Goal: Information Seeking & Learning: Learn about a topic

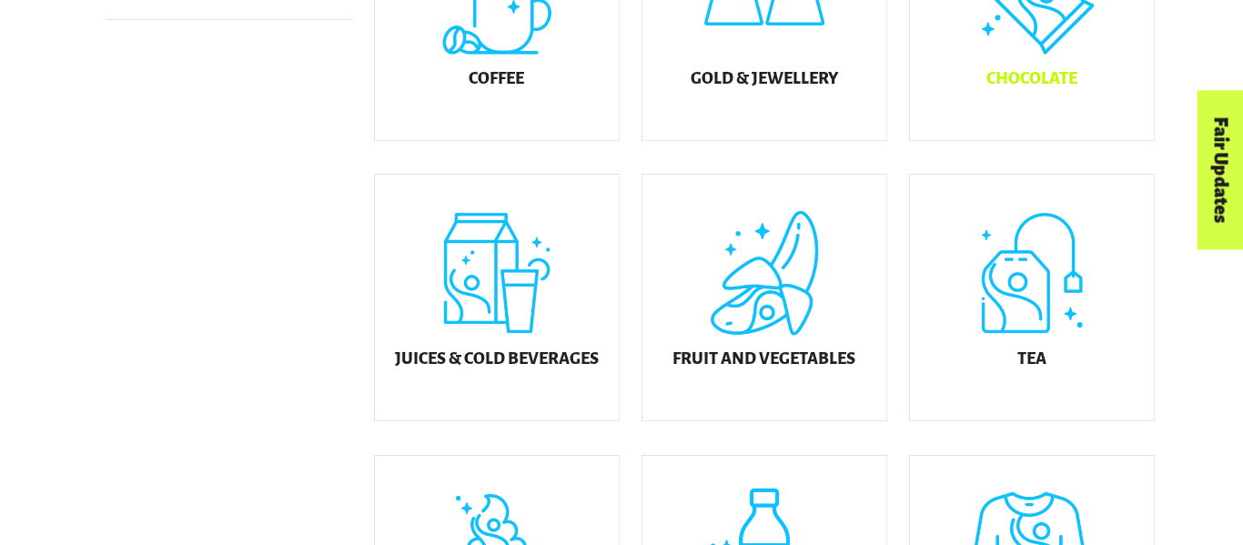
scroll to position [664, 0]
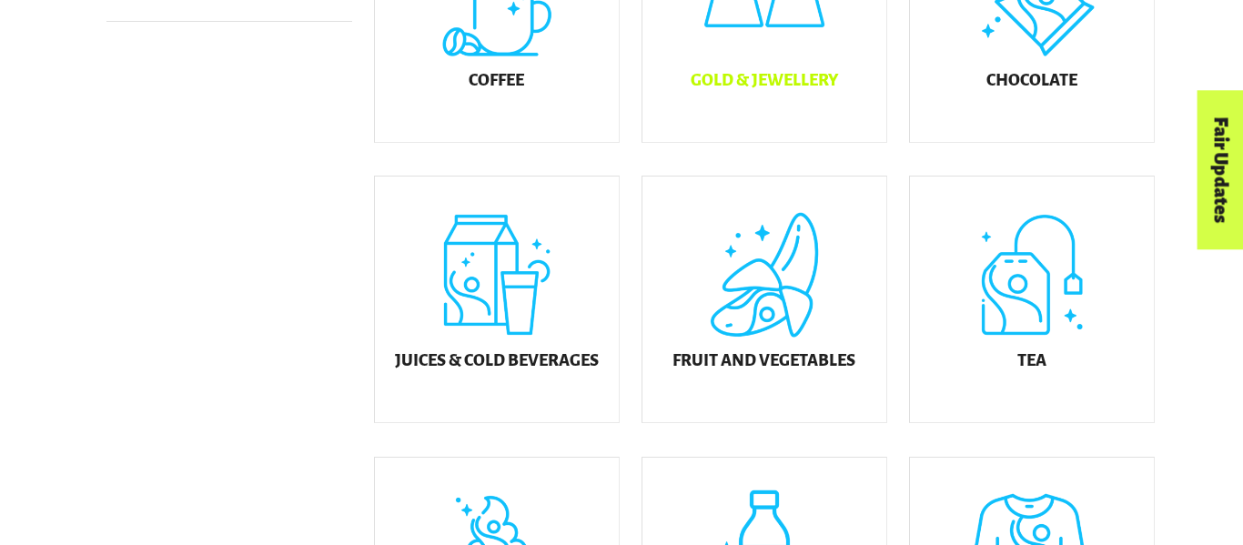
click at [794, 137] on div "Gold & Jewellery" at bounding box center [764, 19] width 244 height 246
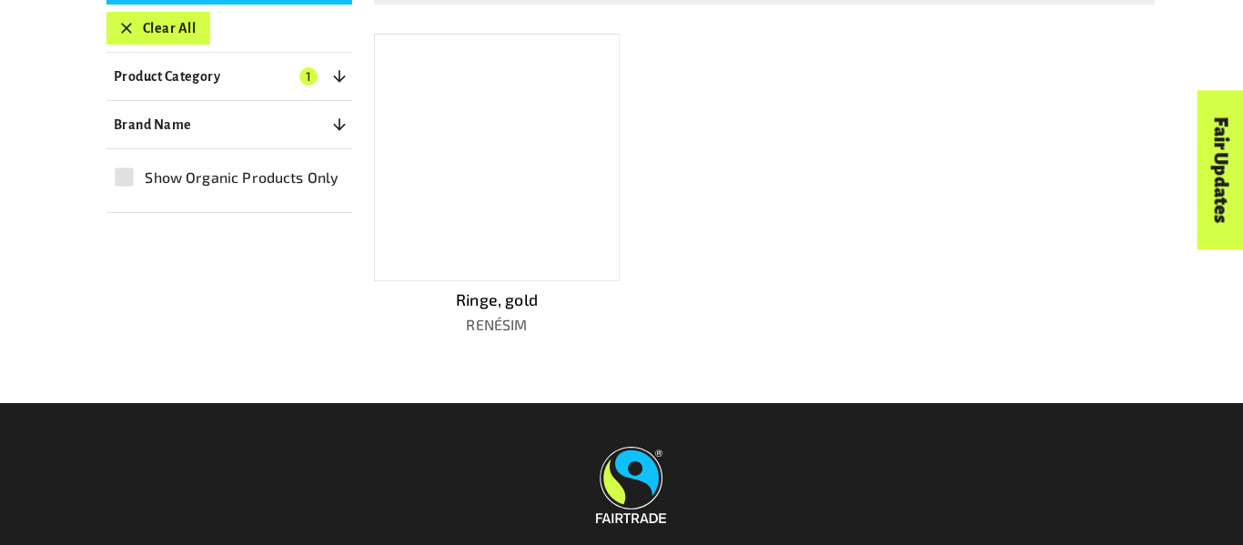
scroll to position [502, 0]
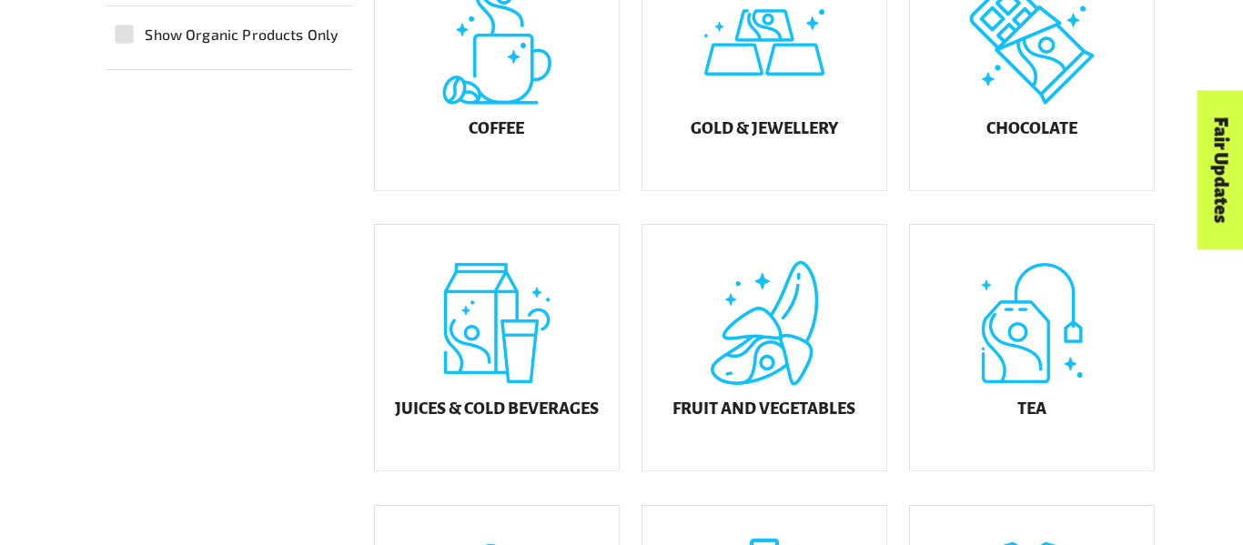
scroll to position [589, 0]
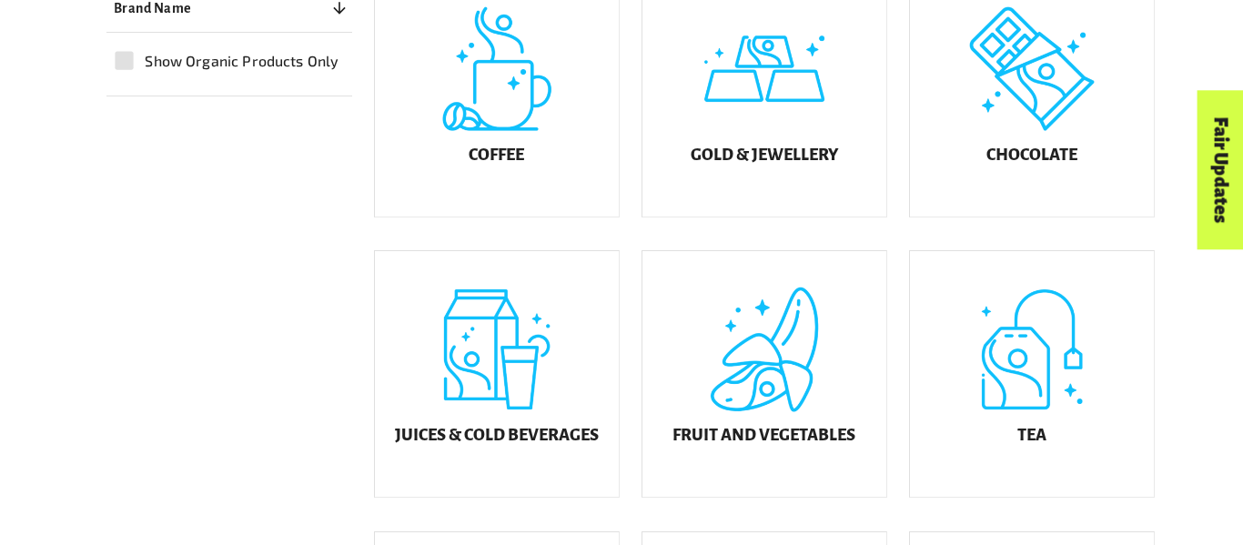
click at [1070, 75] on div "Menu For business Media Centre Partners Log In What is Fairtrade How Fairtrade …" at bounding box center [621, 61] width 1243 height 122
click at [1029, 124] on div "Chocolate" at bounding box center [1032, 94] width 244 height 246
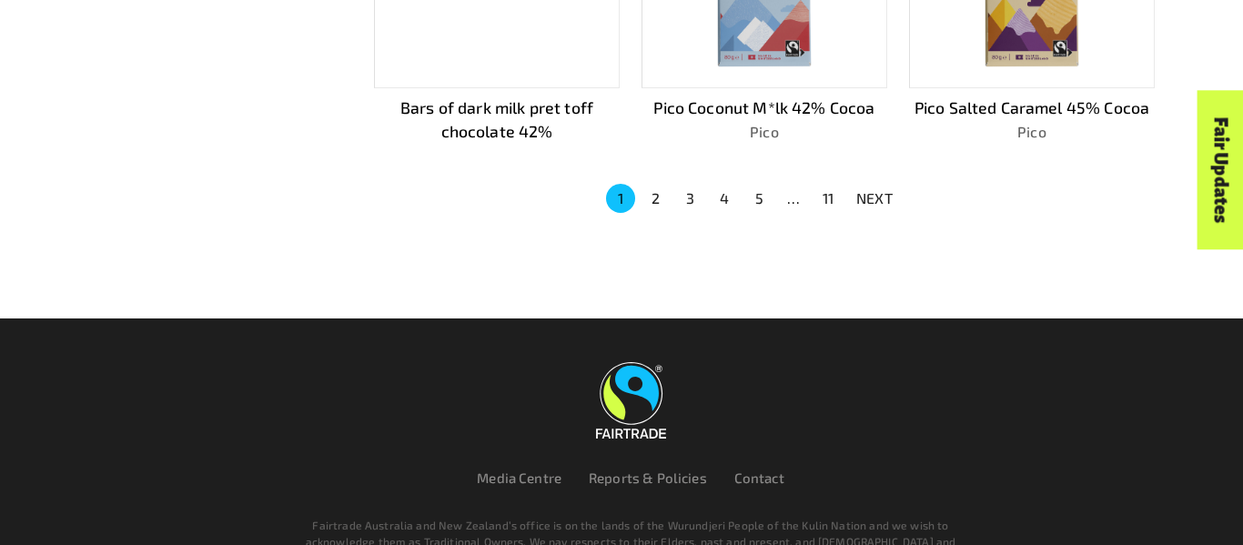
scroll to position [1430, 0]
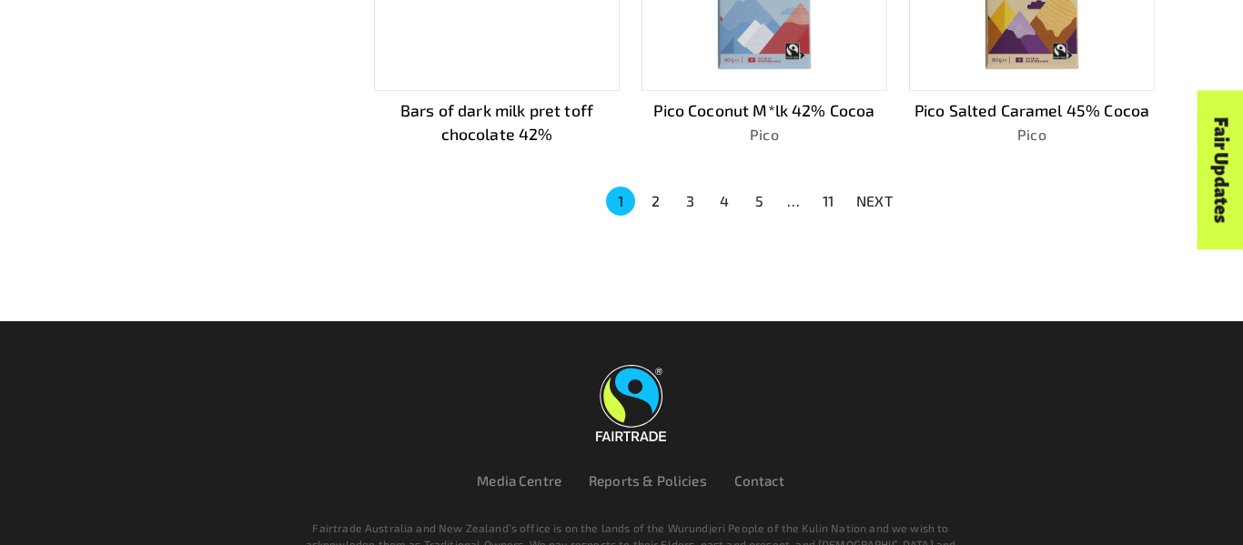
click at [658, 193] on button "2" at bounding box center [654, 200] width 29 height 29
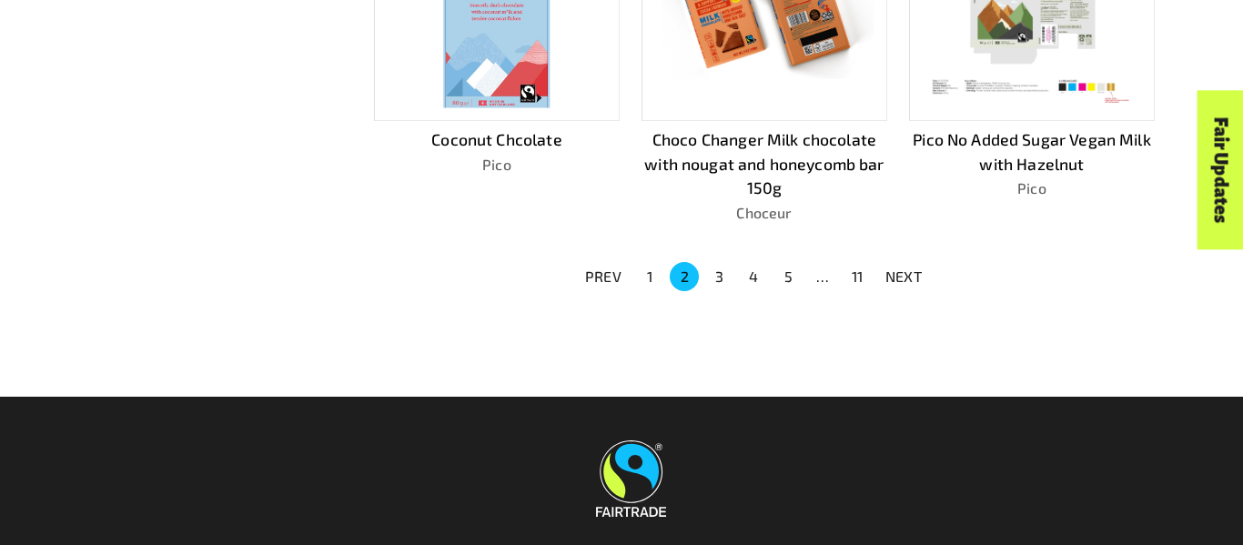
scroll to position [1373, 0]
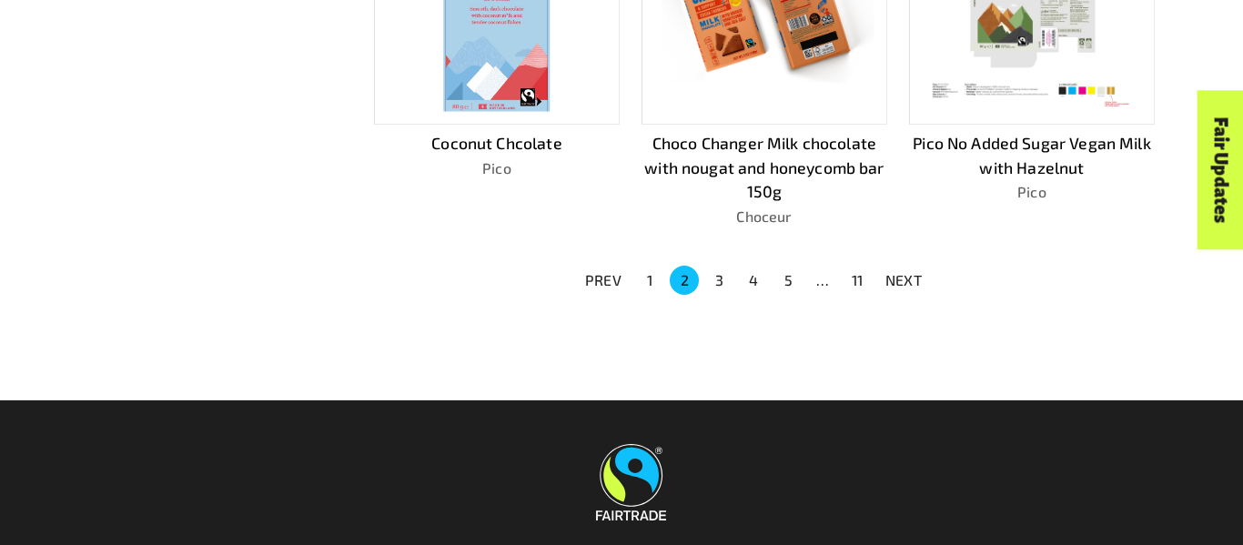
click at [724, 278] on button "3" at bounding box center [718, 280] width 29 height 29
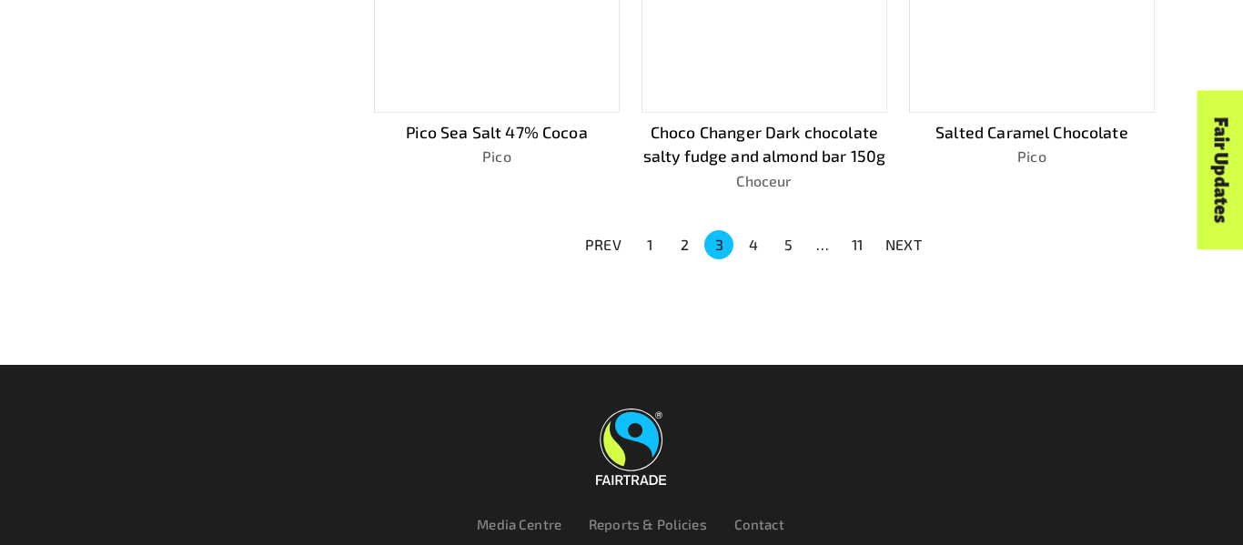
scroll to position [1406, 0]
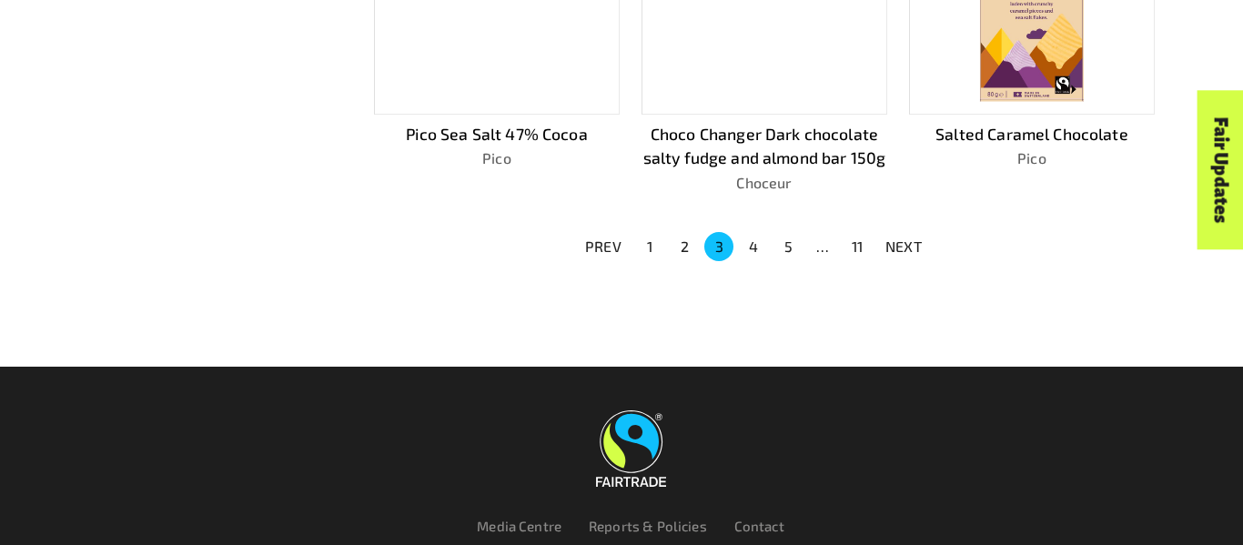
click at [752, 232] on button "4" at bounding box center [753, 246] width 29 height 29
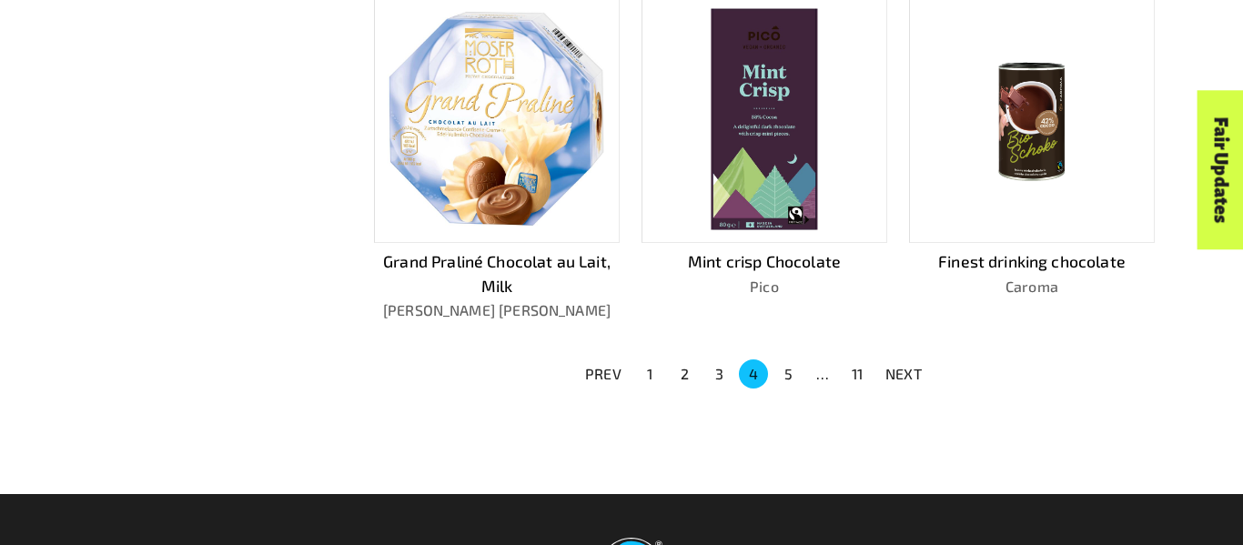
scroll to position [1252, 0]
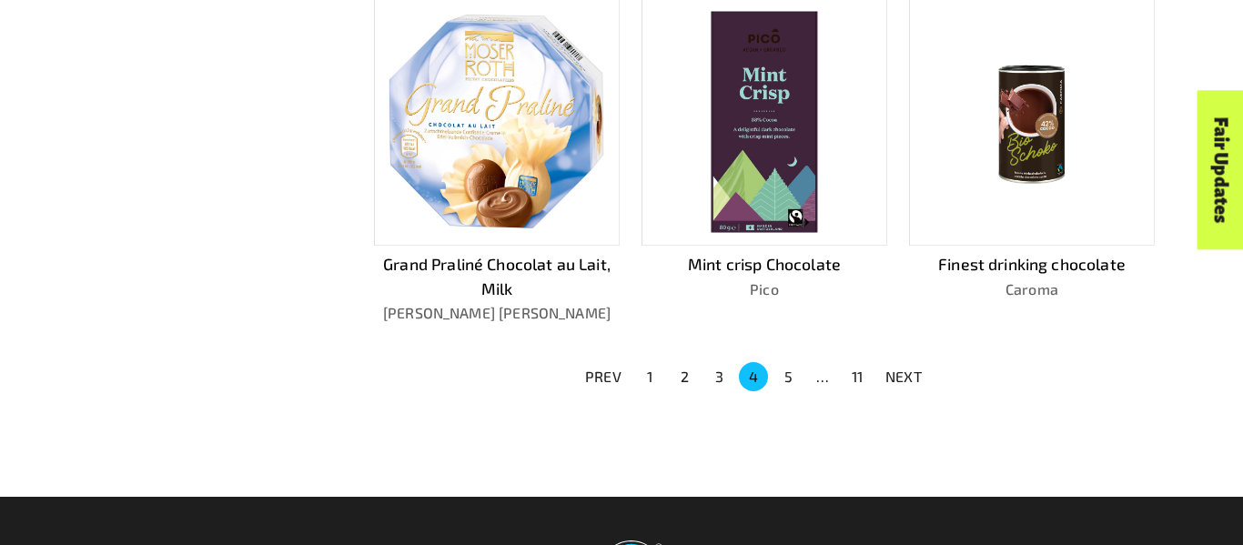
click at [726, 368] on button "3" at bounding box center [718, 376] width 29 height 29
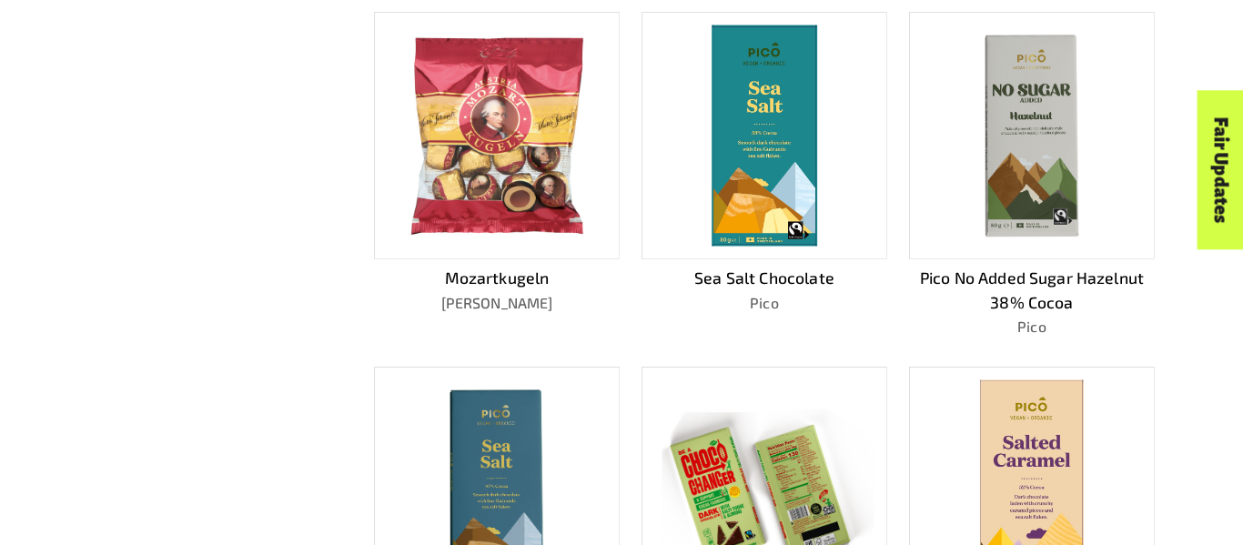
click at [550, 191] on img at bounding box center [496, 135] width 193 height 221
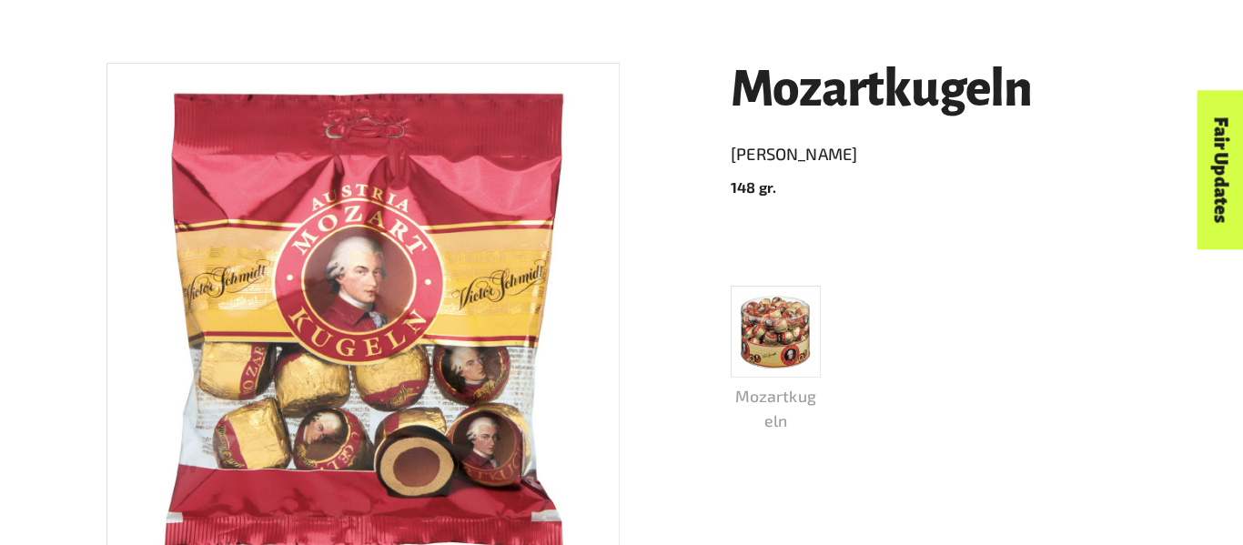
scroll to position [294, 0]
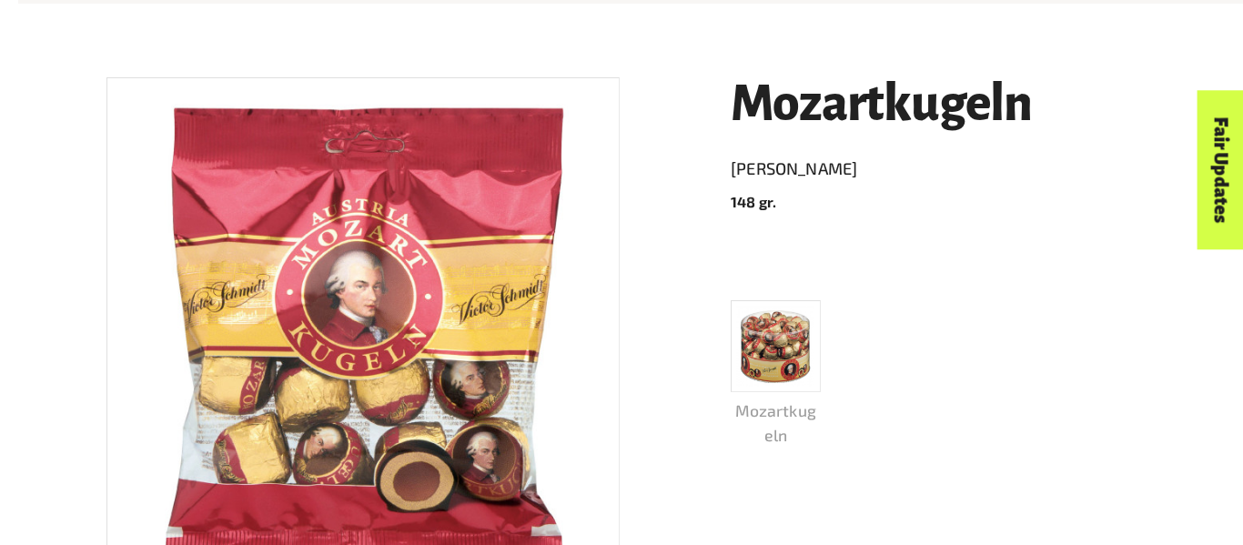
click at [750, 111] on div "Menu For business Media Centre Partners Log In What is Fairtrade How Fairtrade …" at bounding box center [621, 61] width 1243 height 122
drag, startPoint x: 687, startPoint y: 98, endPoint x: 976, endPoint y: 121, distance: 290.2
click at [976, 121] on div "Menu For business Media Centre Partners Log In What is Fairtrade How Fairtrade …" at bounding box center [621, 61] width 1243 height 122
click at [755, 423] on p "Mozartkugeln" at bounding box center [775, 422] width 90 height 48
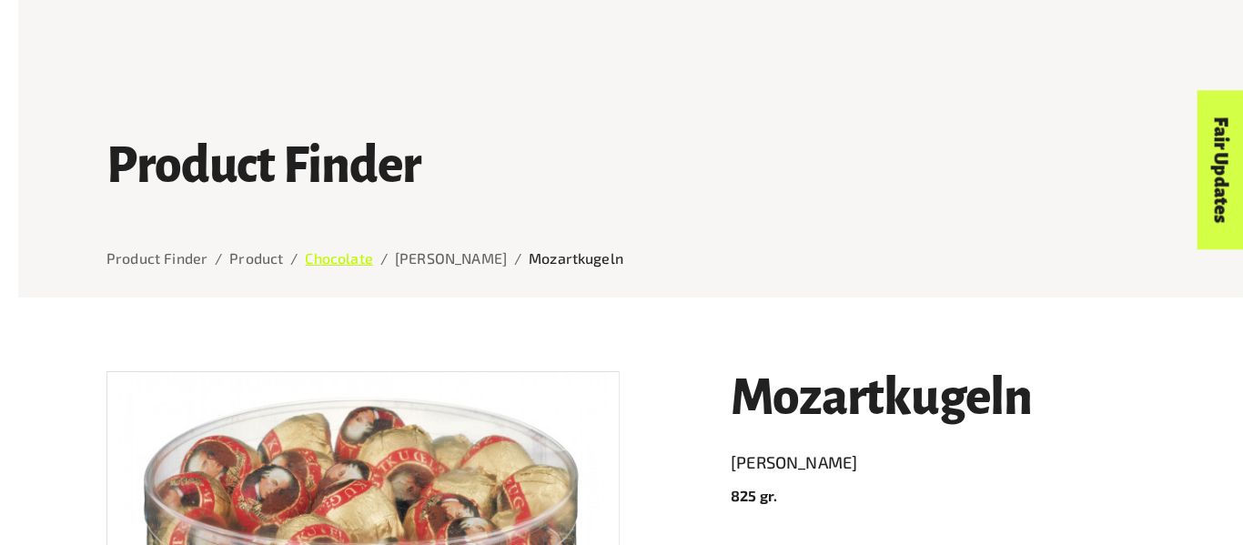
click at [352, 256] on link "Chocolate" at bounding box center [338, 257] width 67 height 17
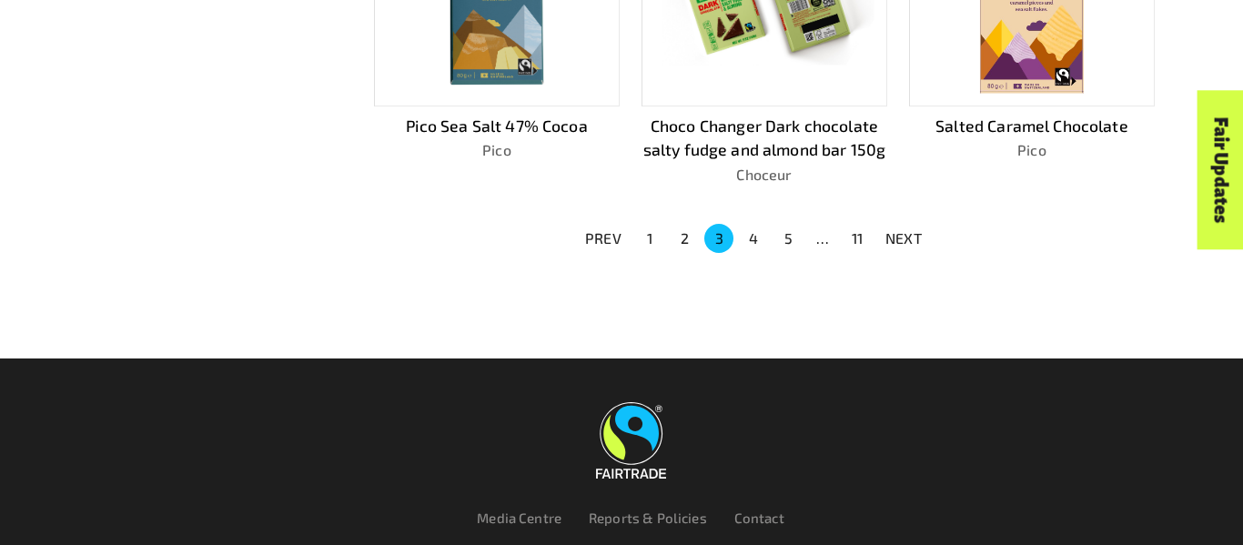
scroll to position [1432, 0]
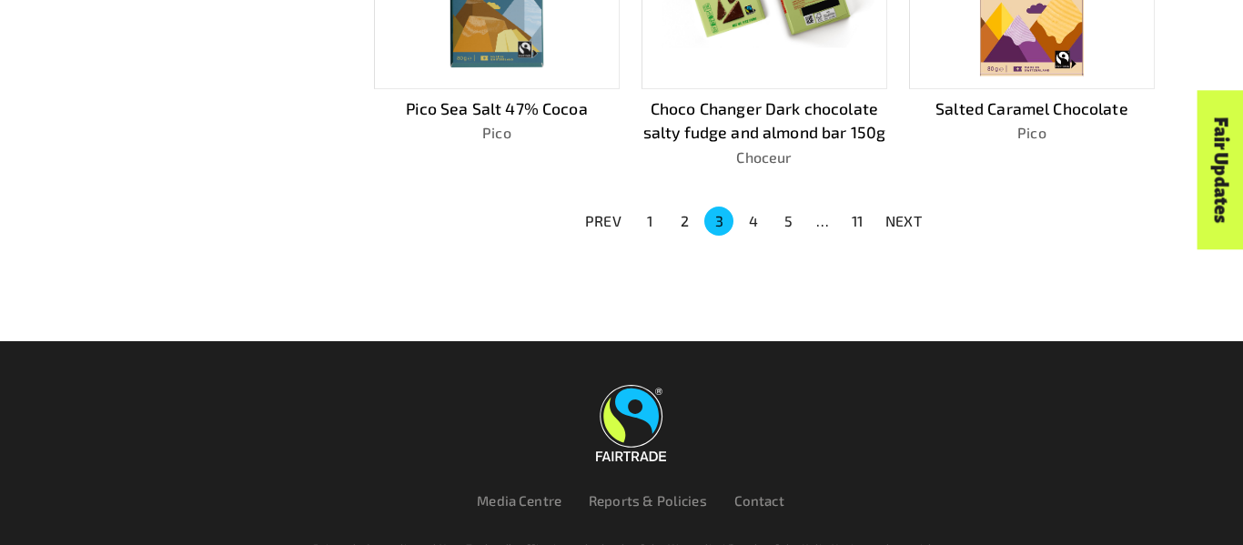
click at [863, 216] on button "11" at bounding box center [856, 220] width 29 height 29
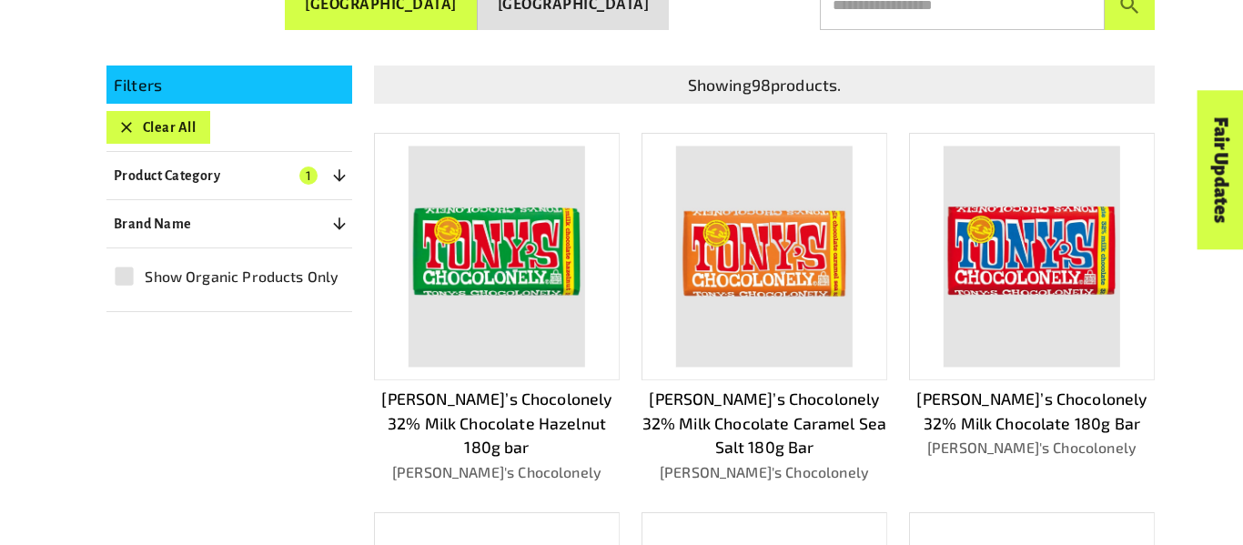
scroll to position [380, 0]
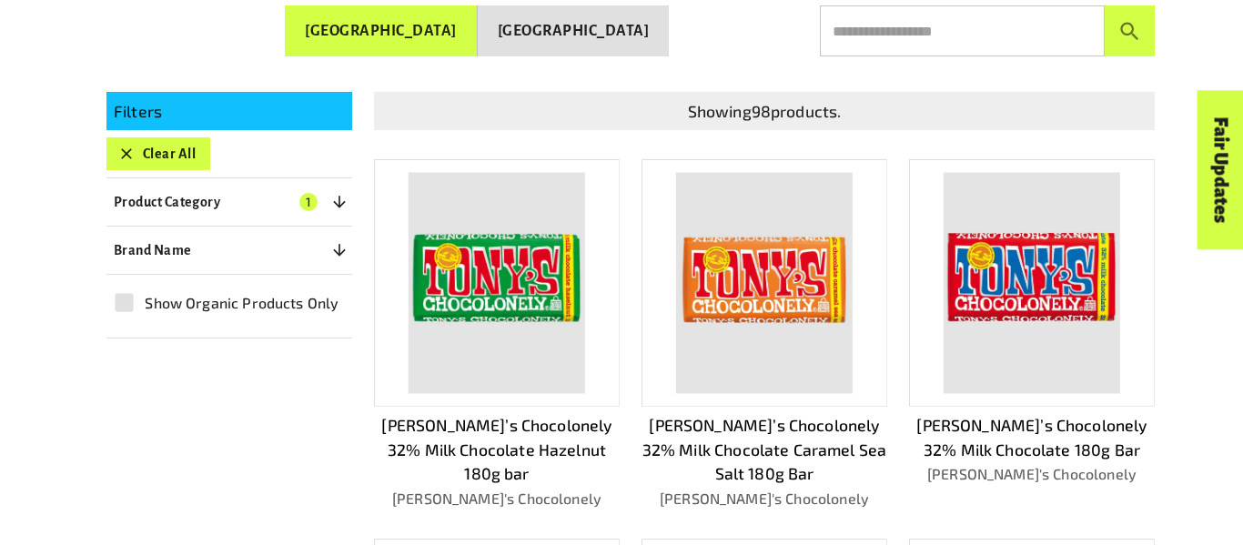
click at [1028, 258] on img at bounding box center [1031, 283] width 176 height 221
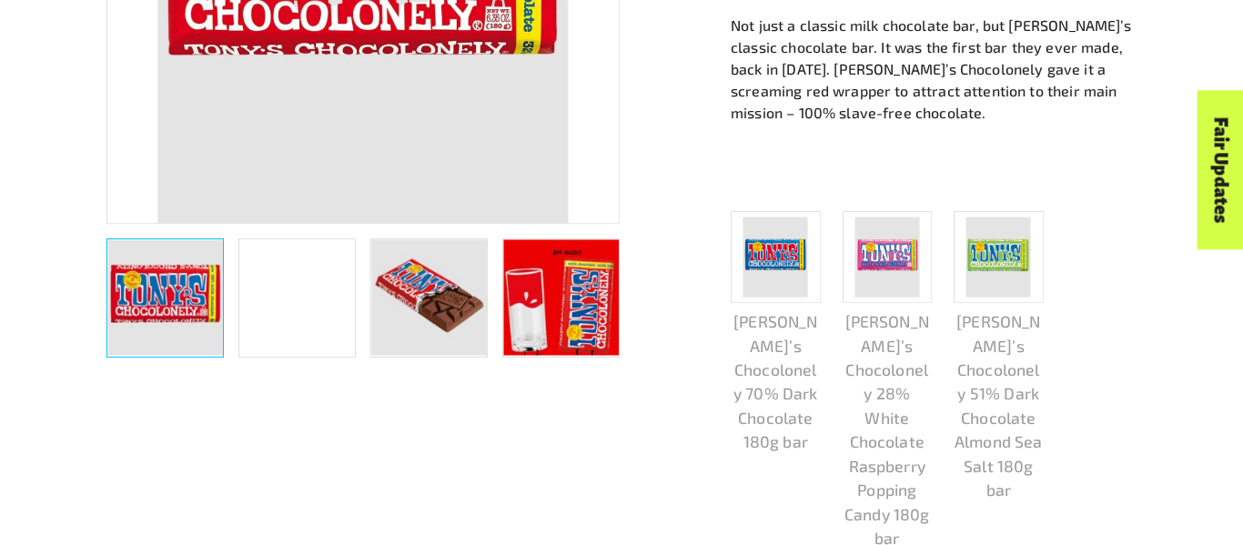
scroll to position [679, 0]
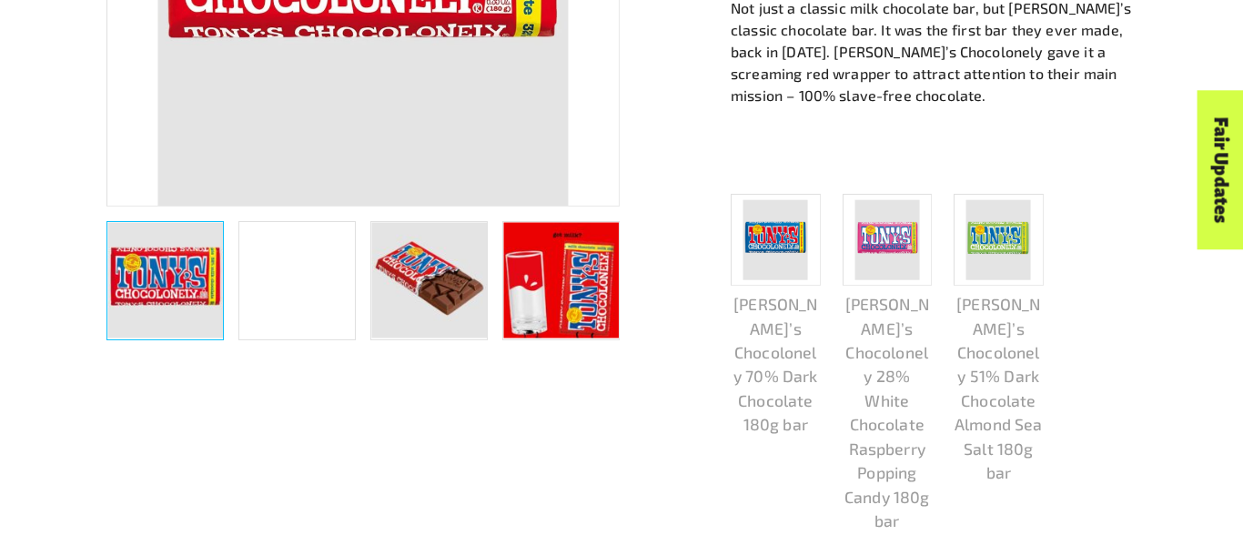
click at [448, 308] on img "button" at bounding box center [429, 281] width 116 height 116
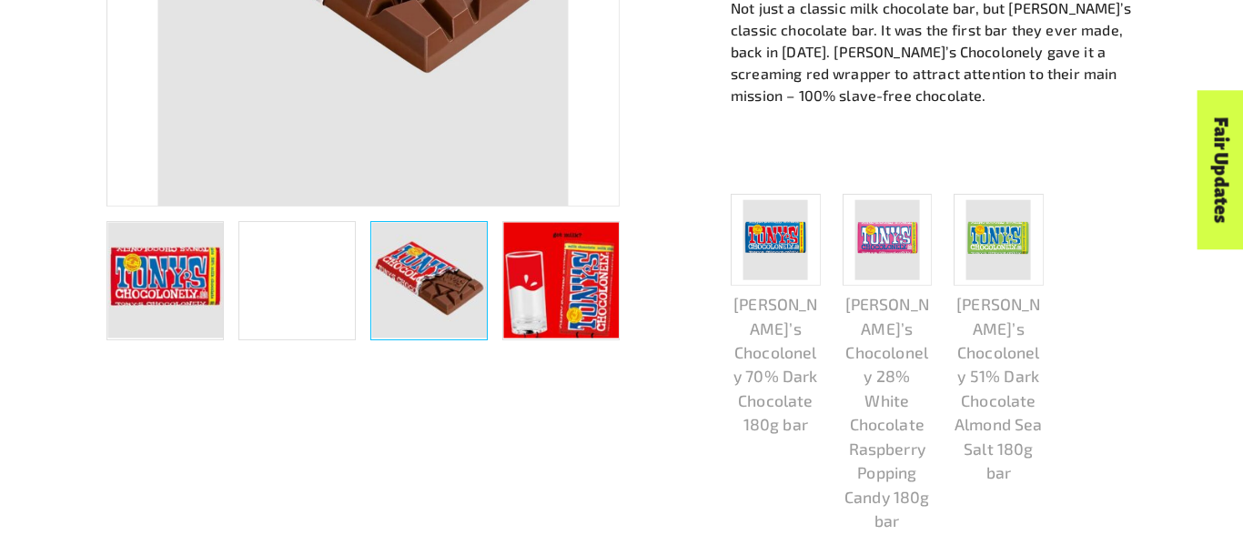
click at [448, 308] on img "button" at bounding box center [429, 281] width 116 height 116
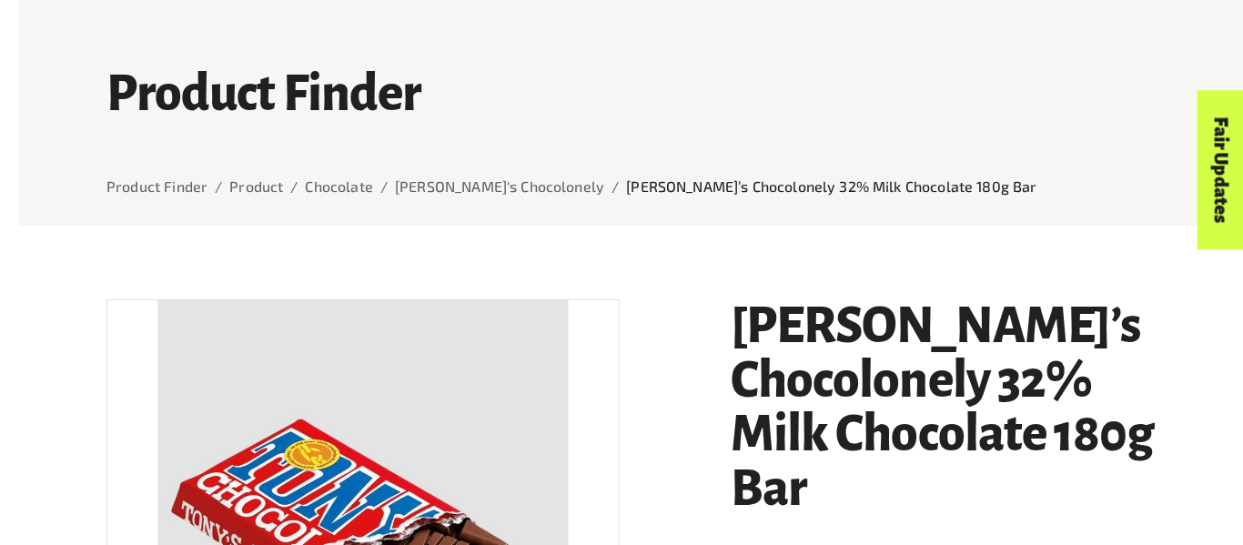
scroll to position [61, 0]
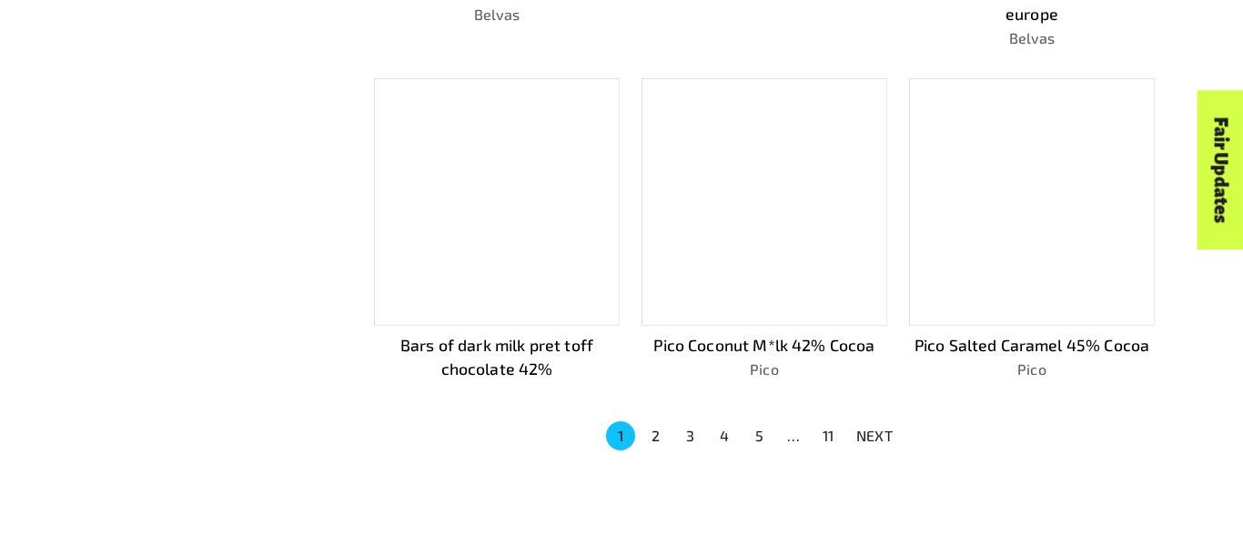
scroll to position [1217, 0]
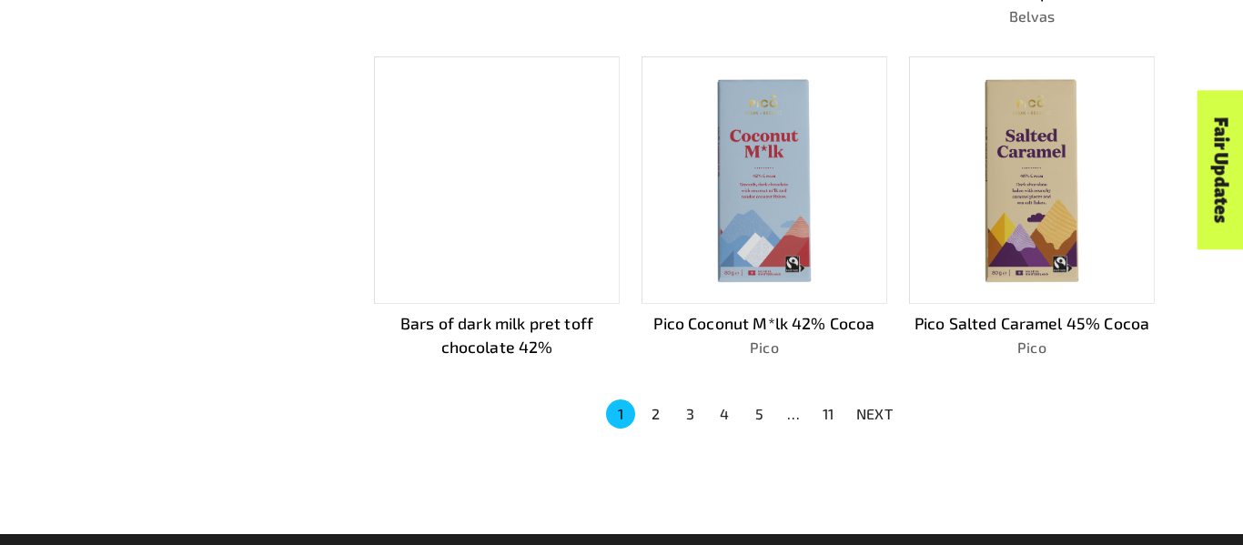
click at [756, 407] on button "5" at bounding box center [758, 413] width 29 height 29
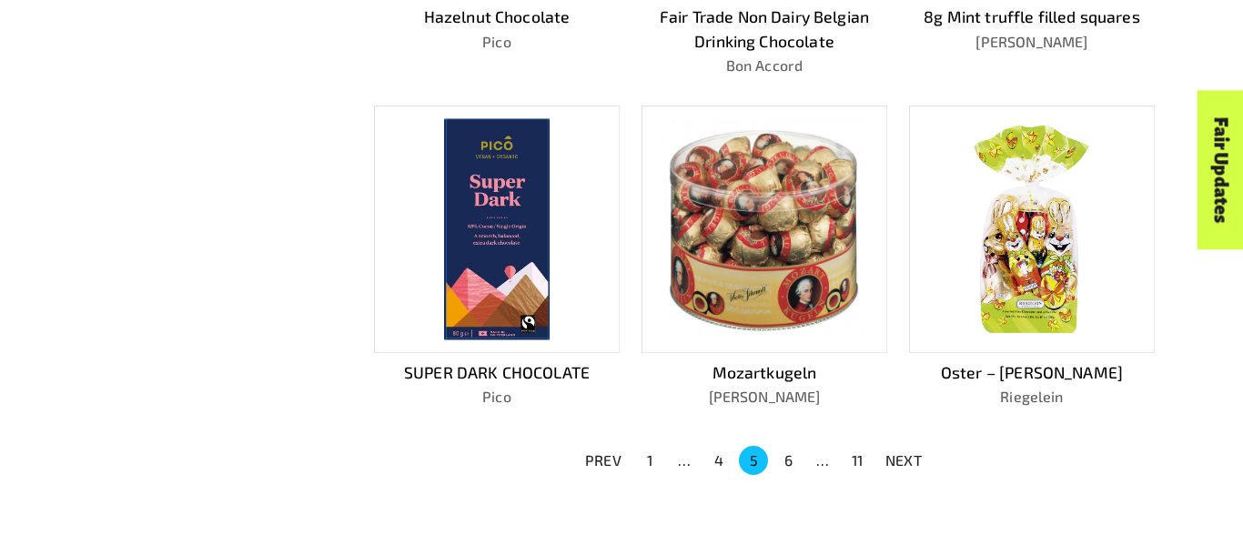
scroll to position [1167, 0]
click at [781, 447] on button "6" at bounding box center [787, 461] width 29 height 29
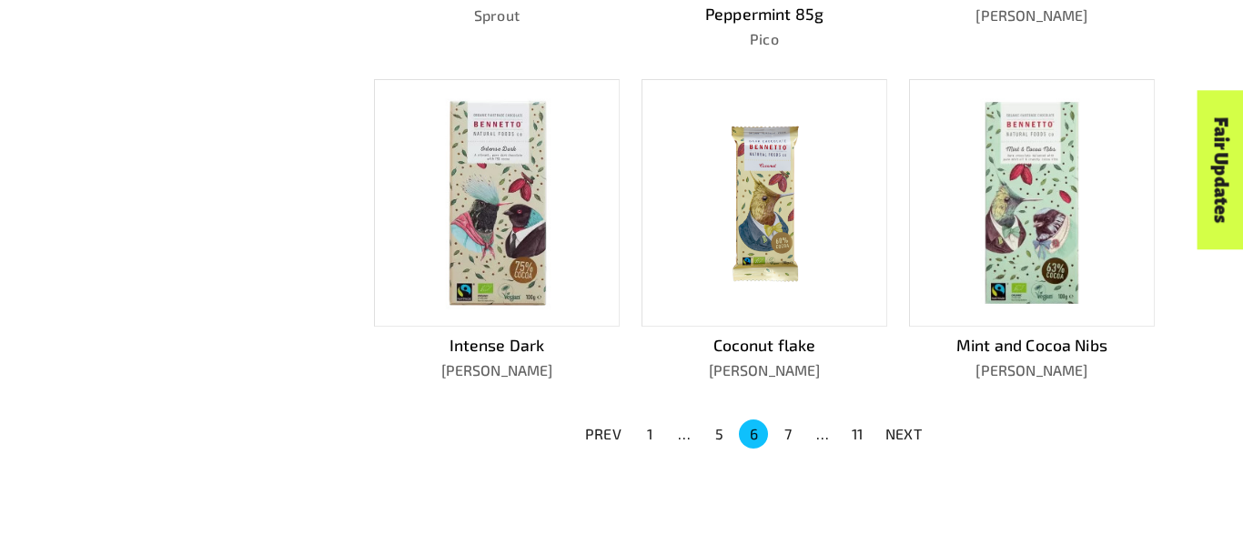
scroll to position [1169, 0]
click at [783, 430] on button "7" at bounding box center [787, 435] width 29 height 29
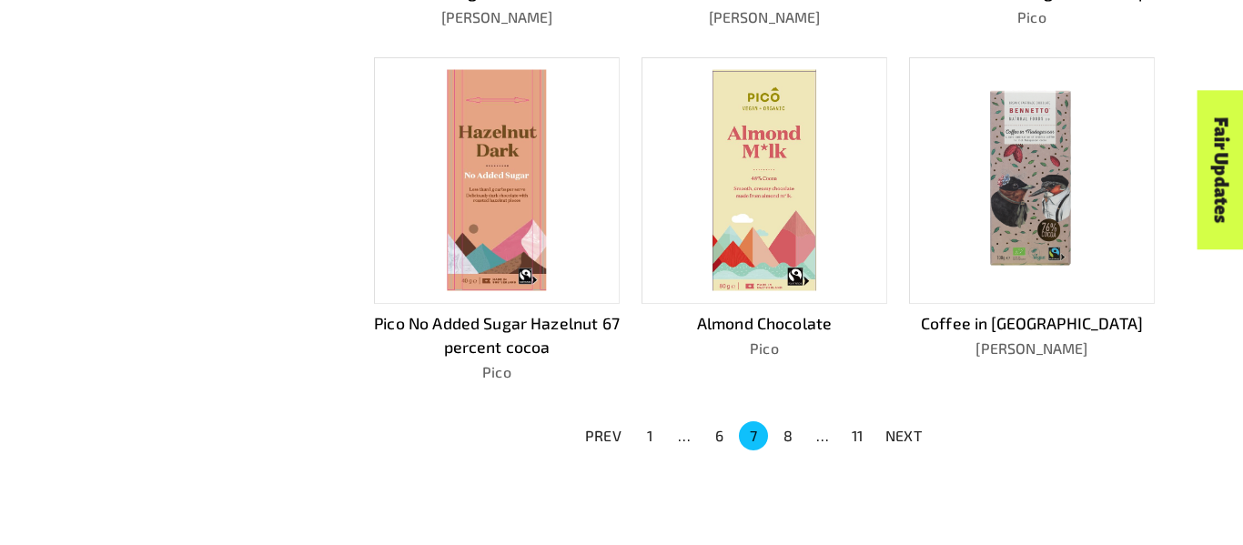
click at [792, 431] on button "8" at bounding box center [787, 435] width 29 height 29
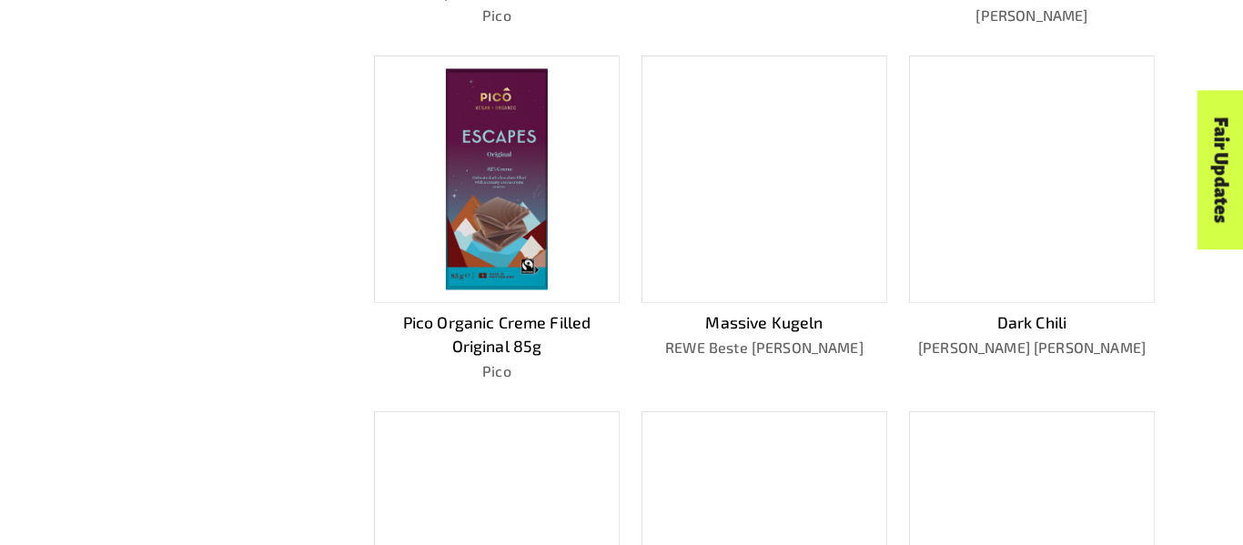
scroll to position [841, 0]
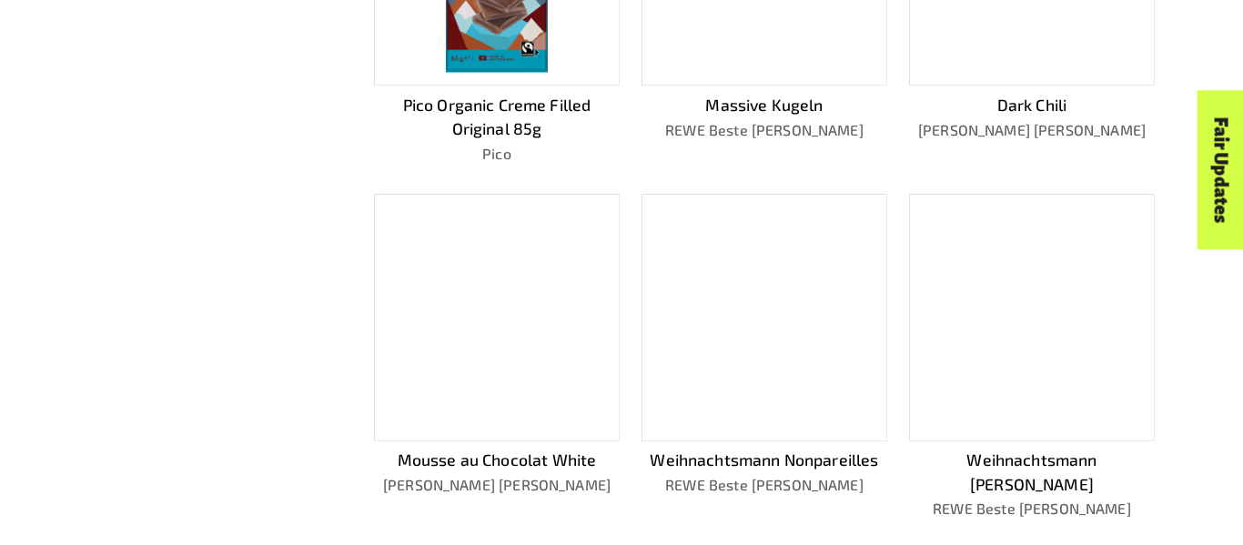
click at [791, 377] on div at bounding box center [764, 317] width 246 height 247
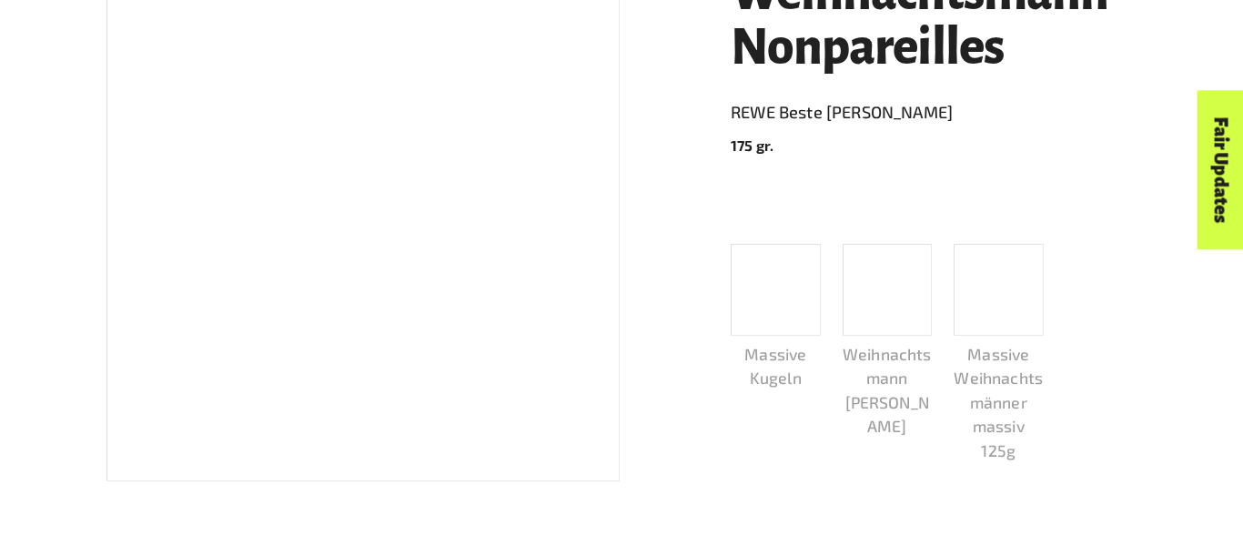
scroll to position [406, 0]
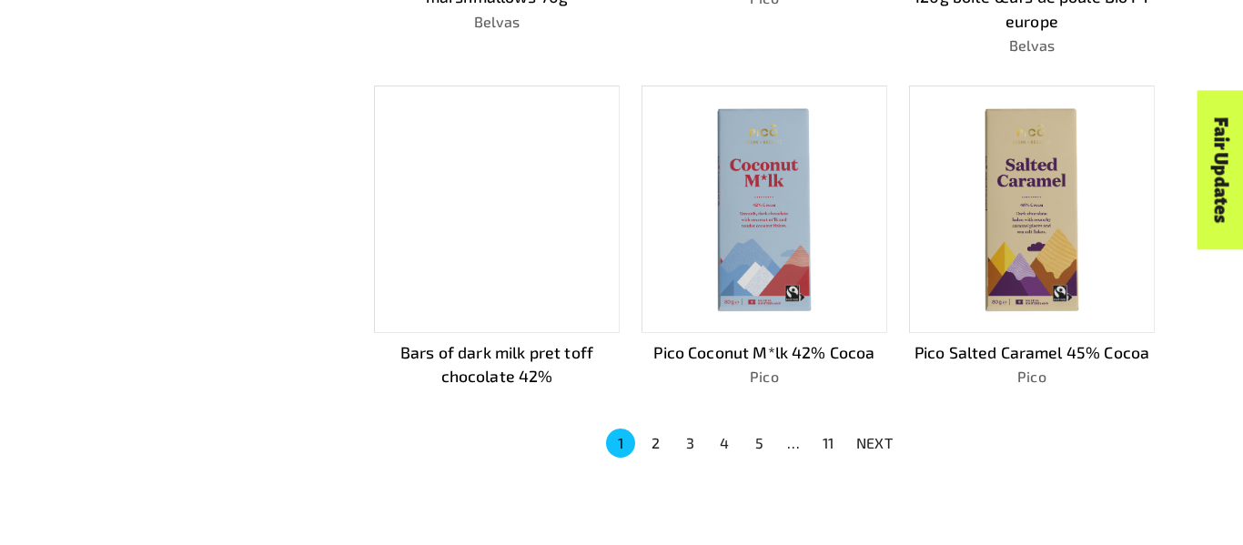
scroll to position [1187, 0]
click at [838, 440] on button "11" at bounding box center [827, 443] width 29 height 29
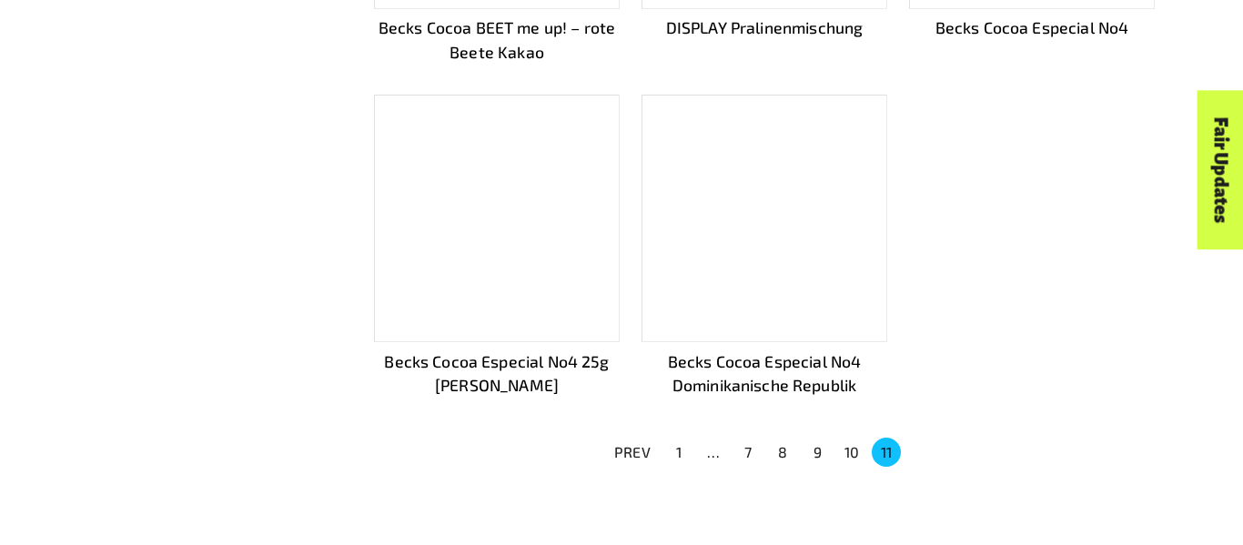
scroll to position [1153, 0]
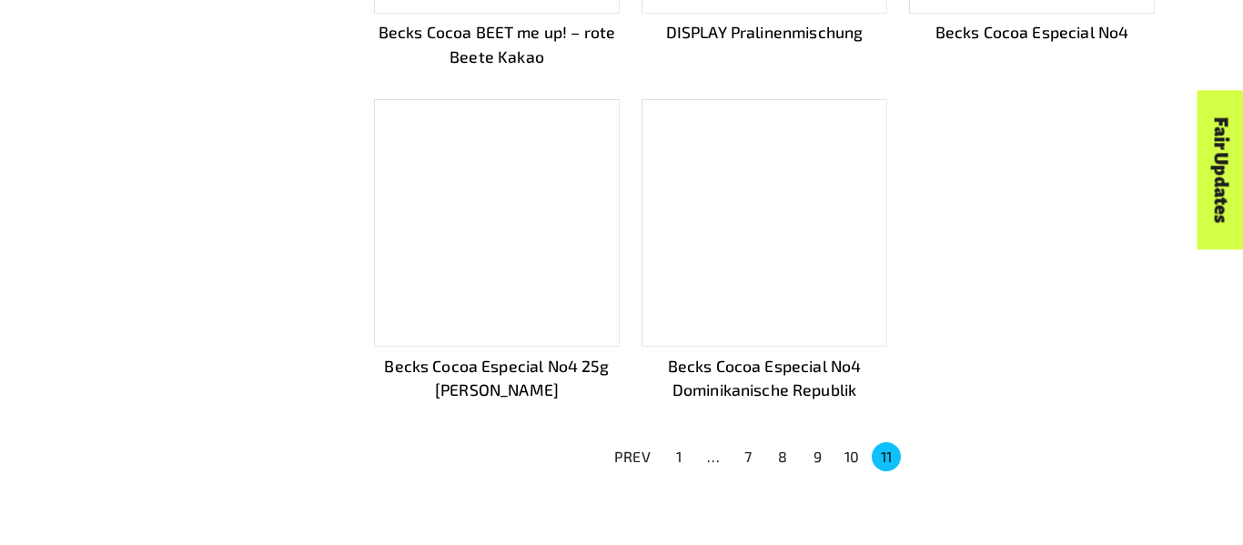
click at [855, 442] on button "10" at bounding box center [851, 456] width 29 height 29
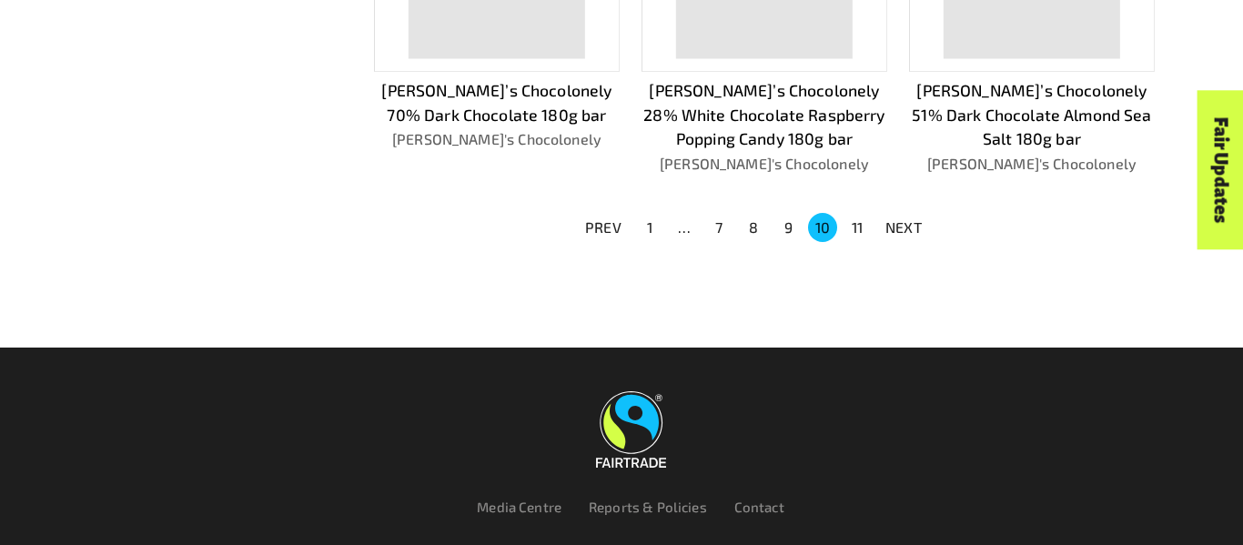
scroll to position [1424, 0]
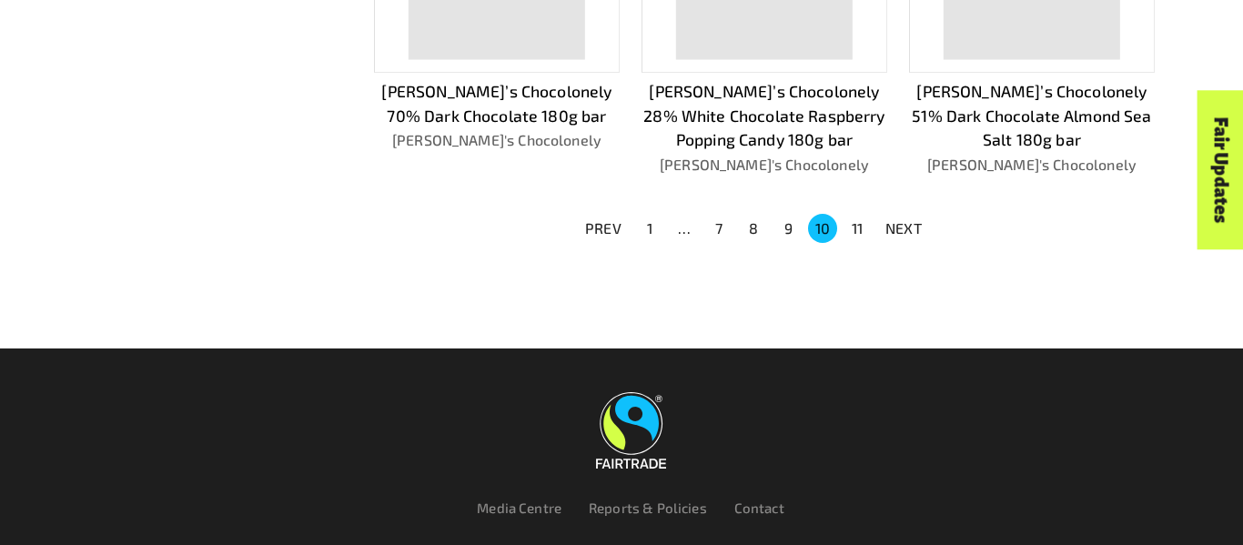
click at [794, 214] on button "9" at bounding box center [787, 228] width 29 height 29
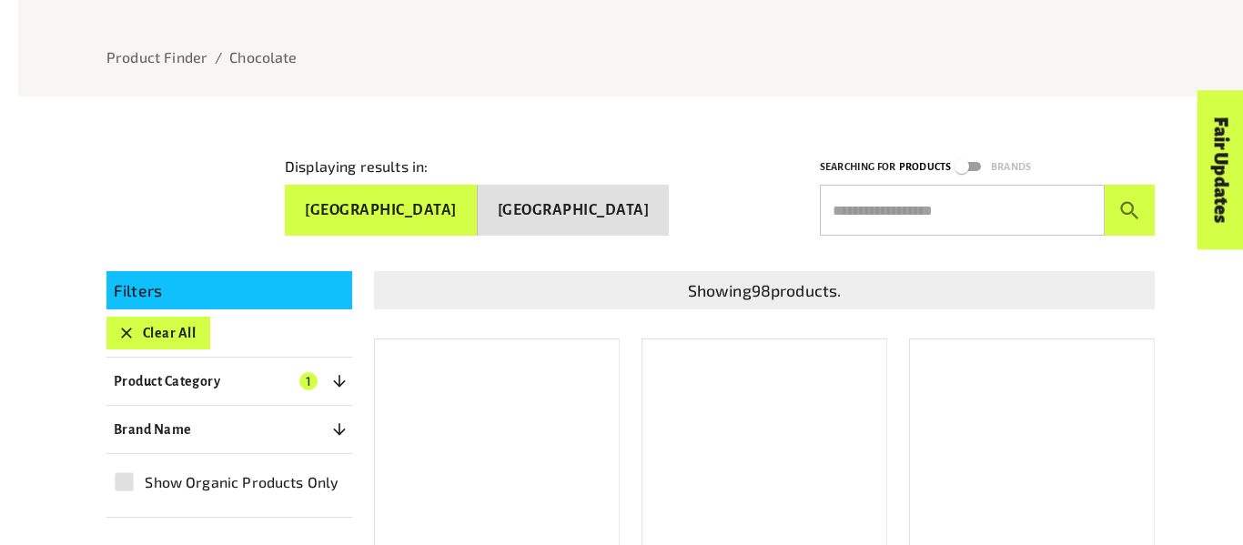
scroll to position [198, 0]
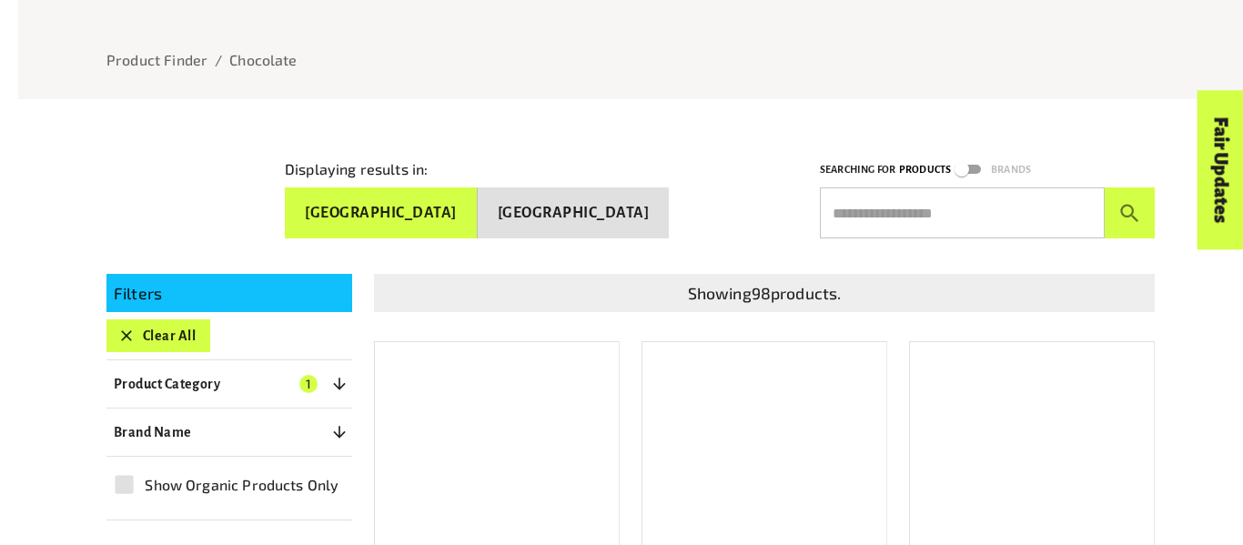
click at [257, 380] on button "Product Category 1" at bounding box center [229, 383] width 246 height 33
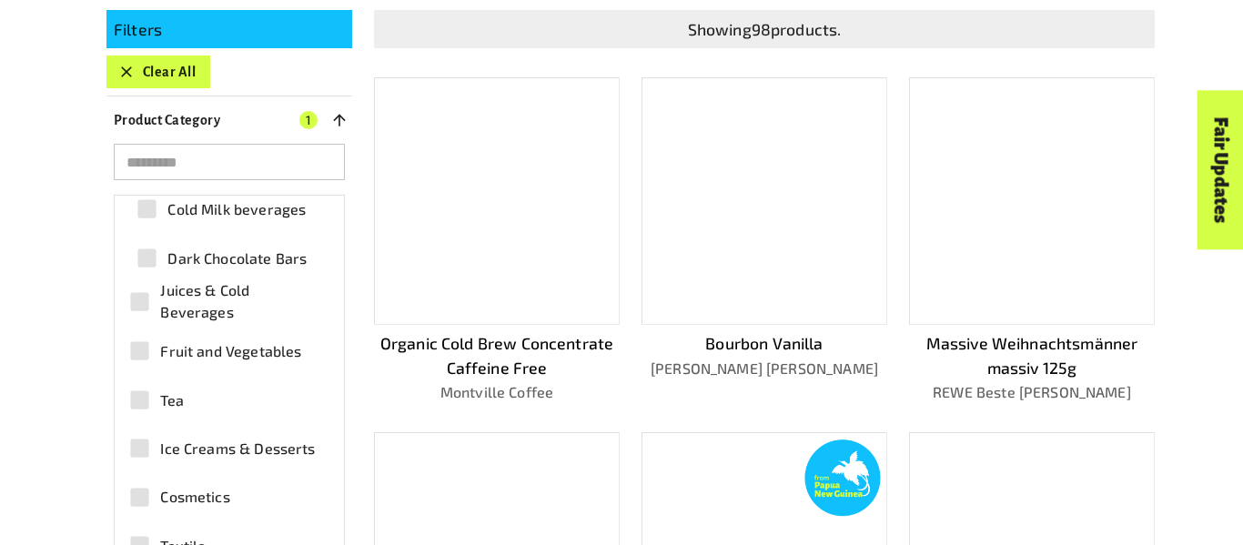
scroll to position [0, 0]
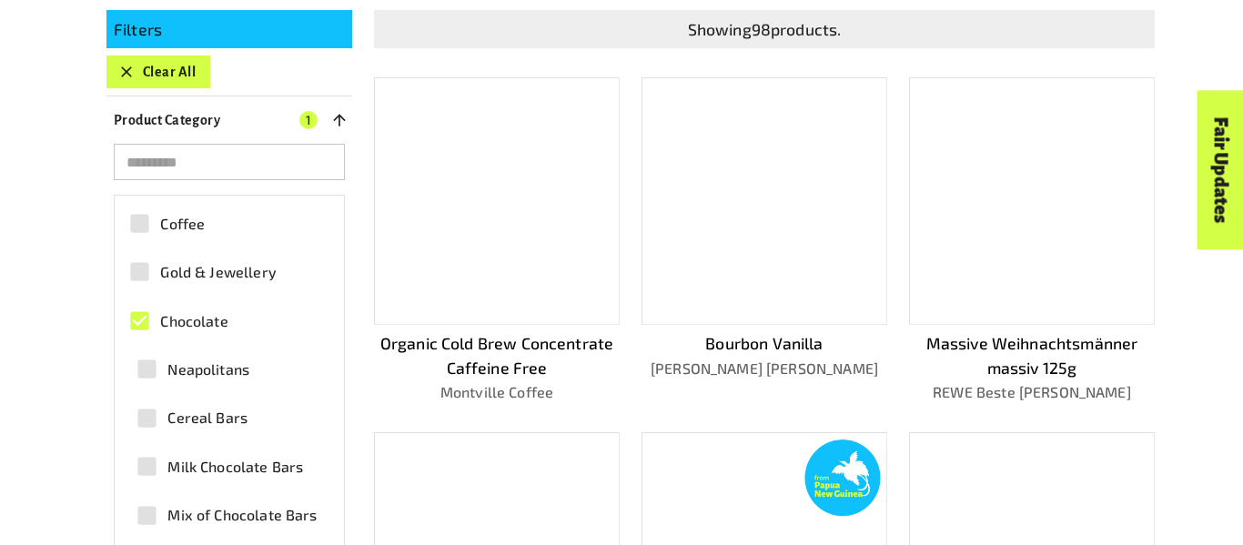
click at [281, 165] on input "search" at bounding box center [229, 162] width 231 height 36
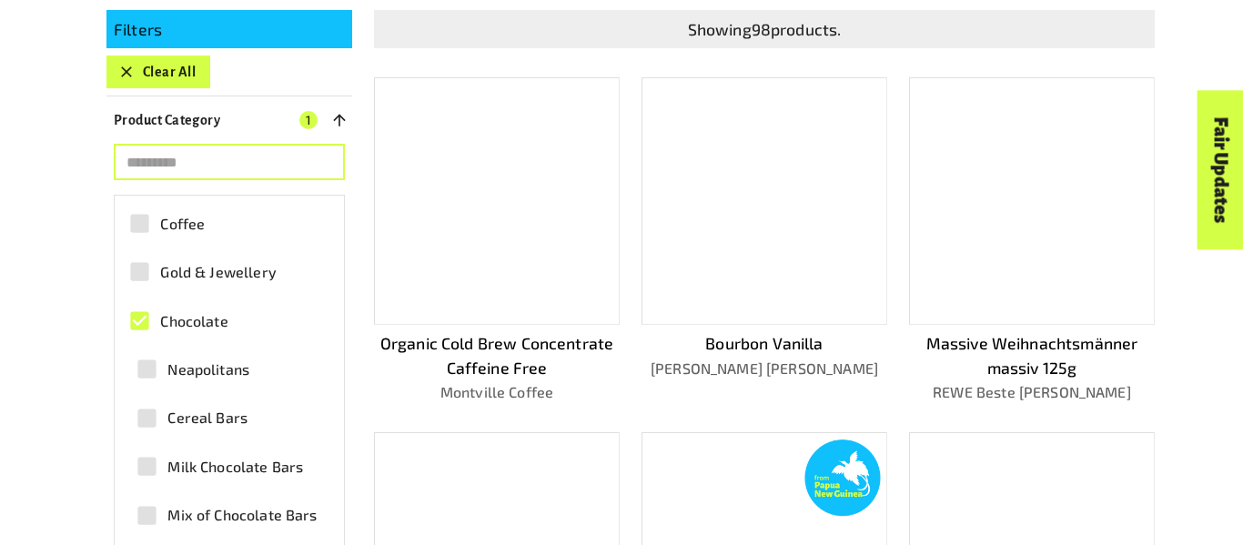
click at [68, 168] on div "Product Finder Product Finder / Chocolate Displaying results in: Australia New …" at bounding box center [630, 400] width 1224 height 1725
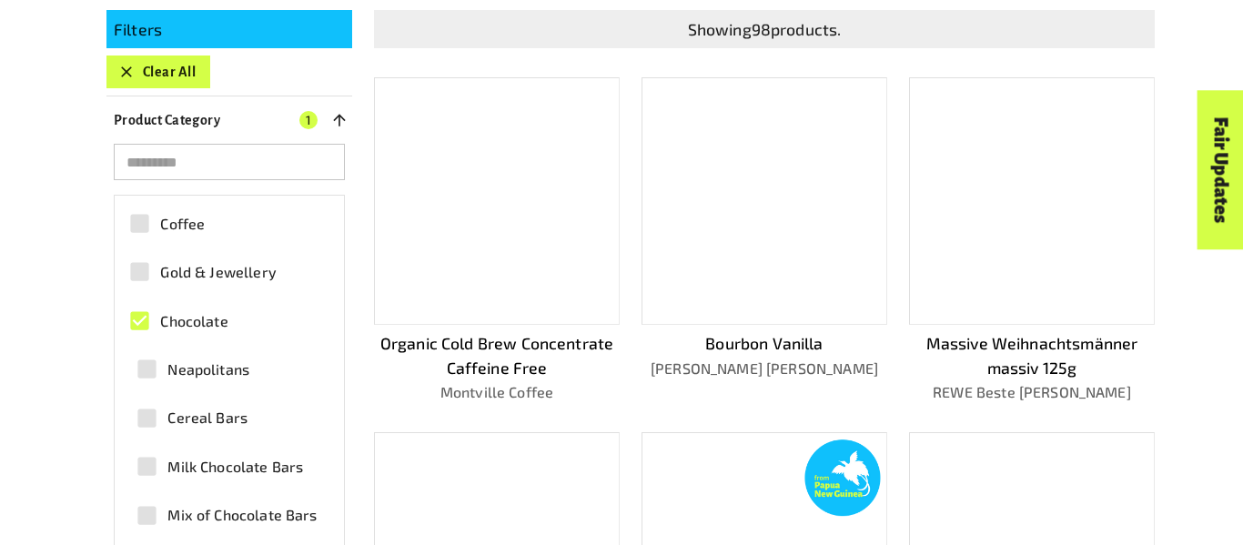
click at [327, 102] on div "Menu For business Media Centre Partners Log In What is Fairtrade How Fairtrade …" at bounding box center [621, 61] width 1243 height 122
click at [305, 108] on div "Menu For business Media Centre Partners Log In What is Fairtrade How Fairtrade …" at bounding box center [621, 61] width 1243 height 122
click at [327, 111] on div "Menu For business Media Centre Partners Log In What is Fairtrade How Fairtrade …" at bounding box center [621, 61] width 1243 height 122
click at [333, 113] on div "Menu For business Media Centre Partners Log In What is Fairtrade How Fairtrade …" at bounding box center [621, 61] width 1243 height 122
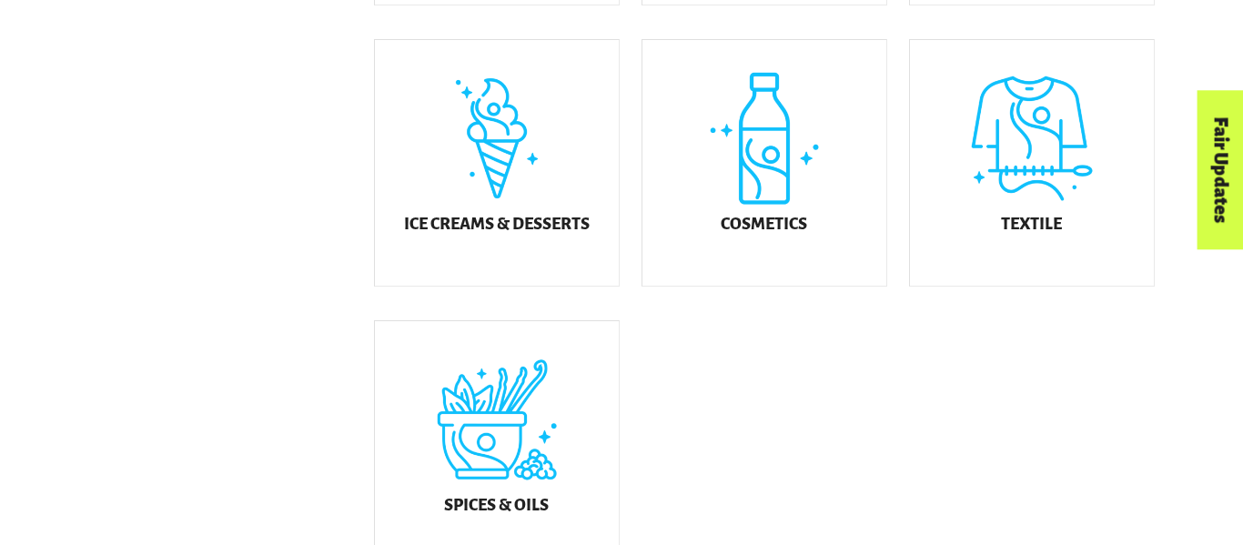
scroll to position [1160, 0]
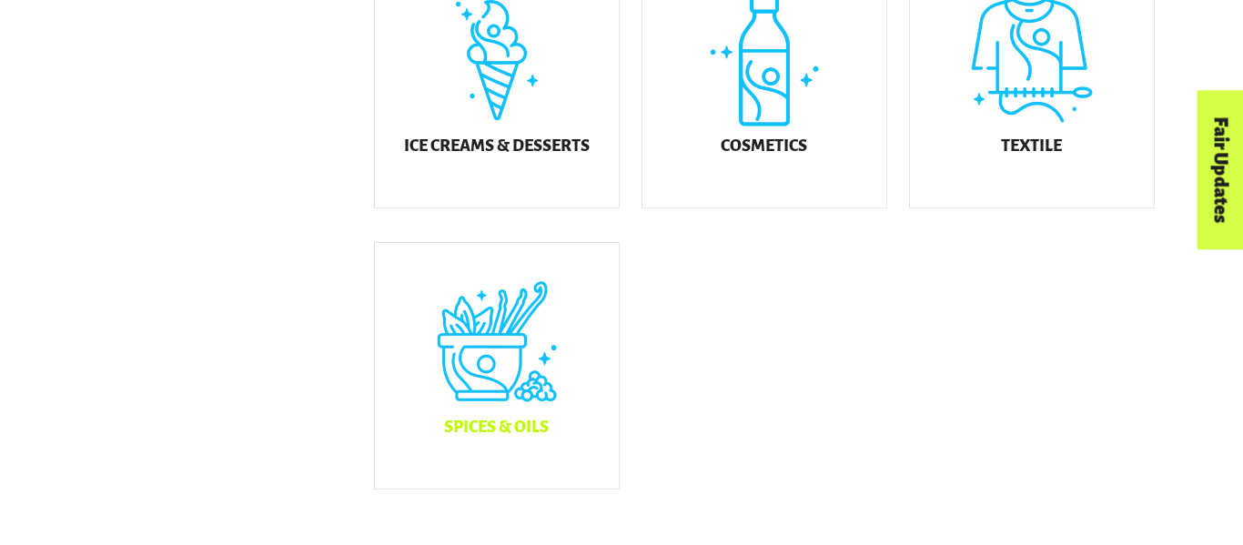
click at [472, 454] on div "Spices & Oils" at bounding box center [497, 366] width 244 height 246
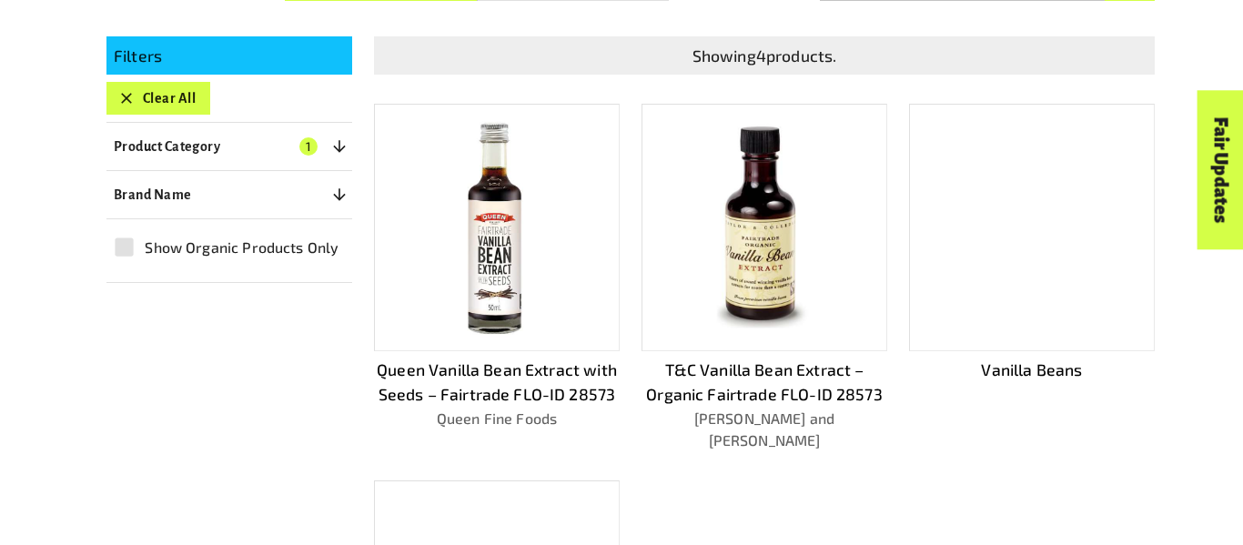
scroll to position [391, 0]
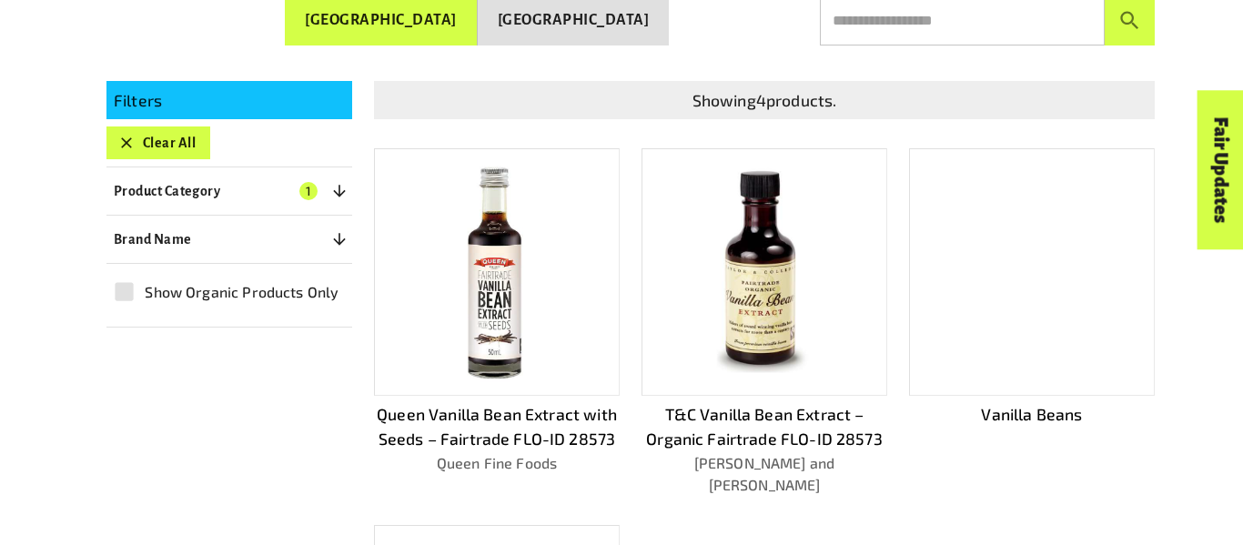
click at [986, 286] on div at bounding box center [1032, 271] width 246 height 247
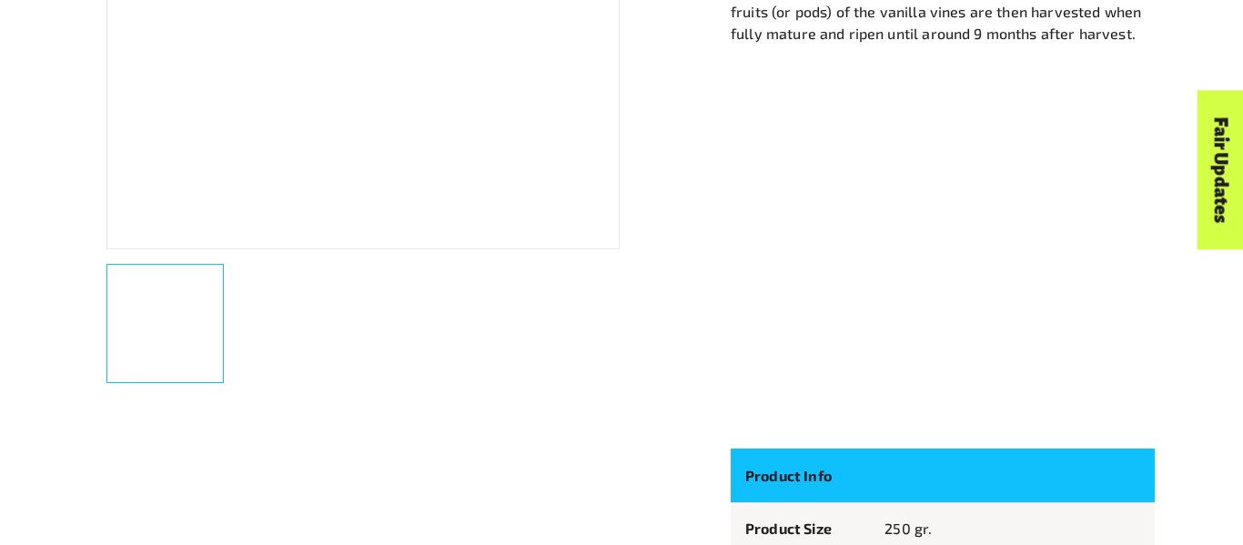
scroll to position [633, 0]
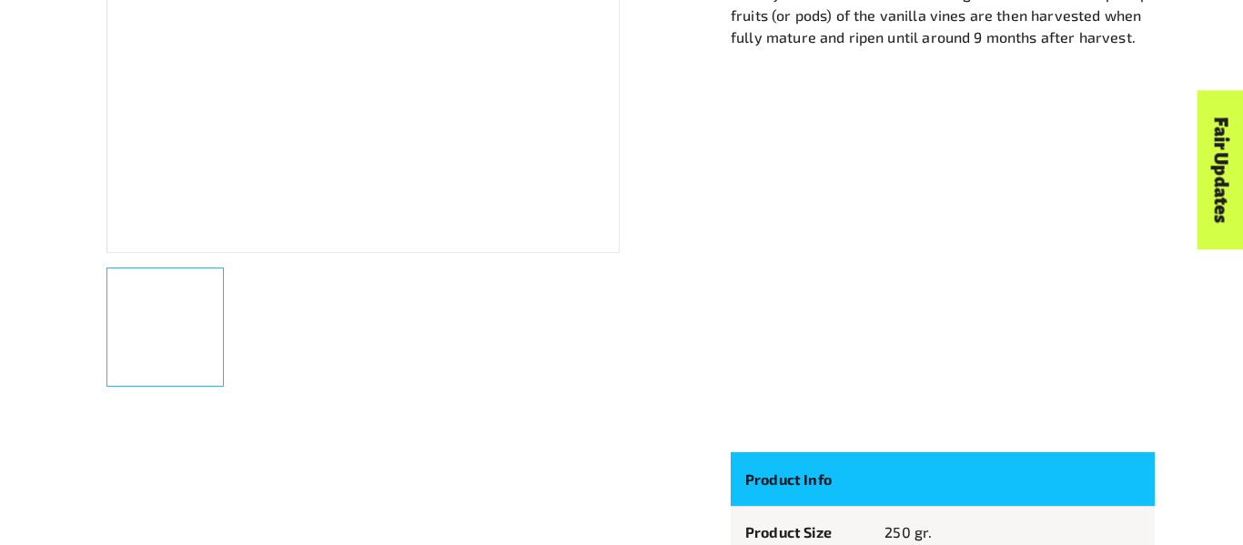
click at [351, 329] on div at bounding box center [356, 319] width 528 height 163
click at [216, 344] on div "button" at bounding box center [164, 326] width 117 height 119
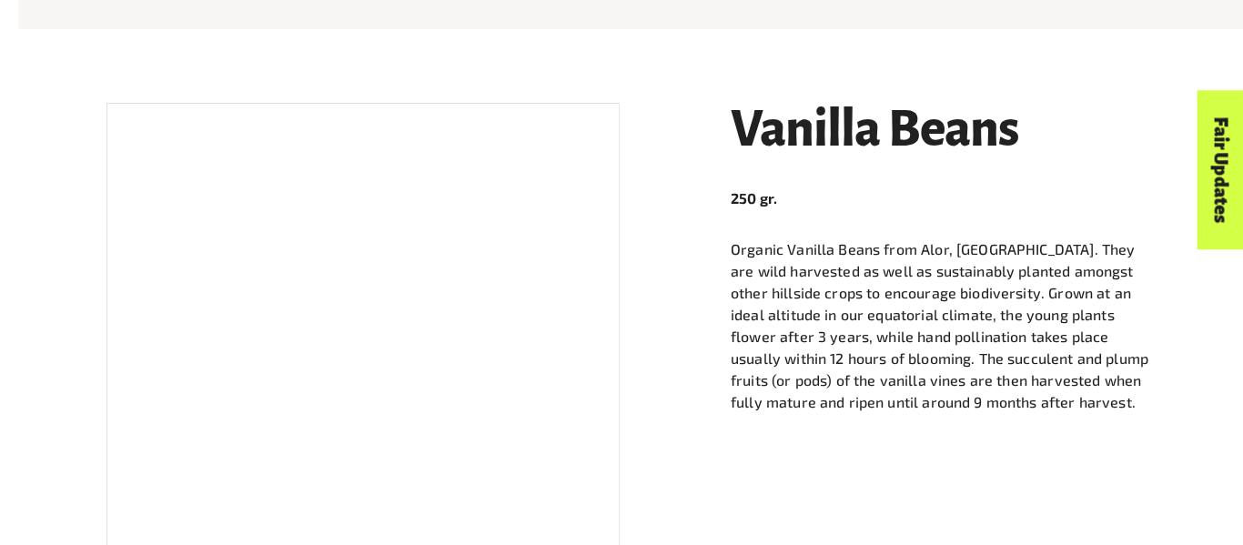
scroll to position [262, 0]
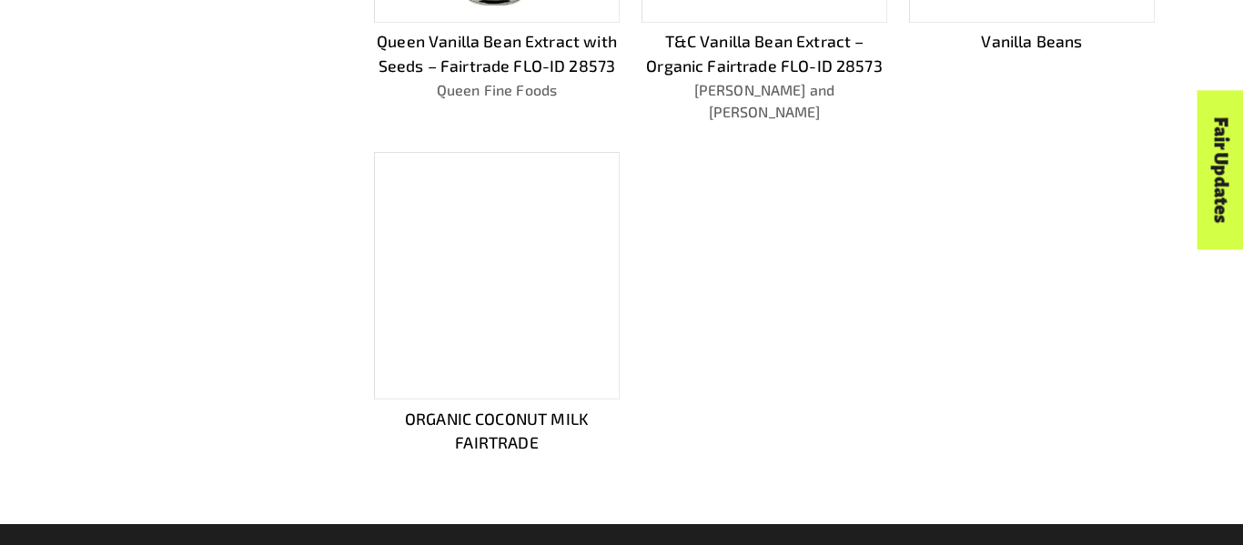
scroll to position [740, 0]
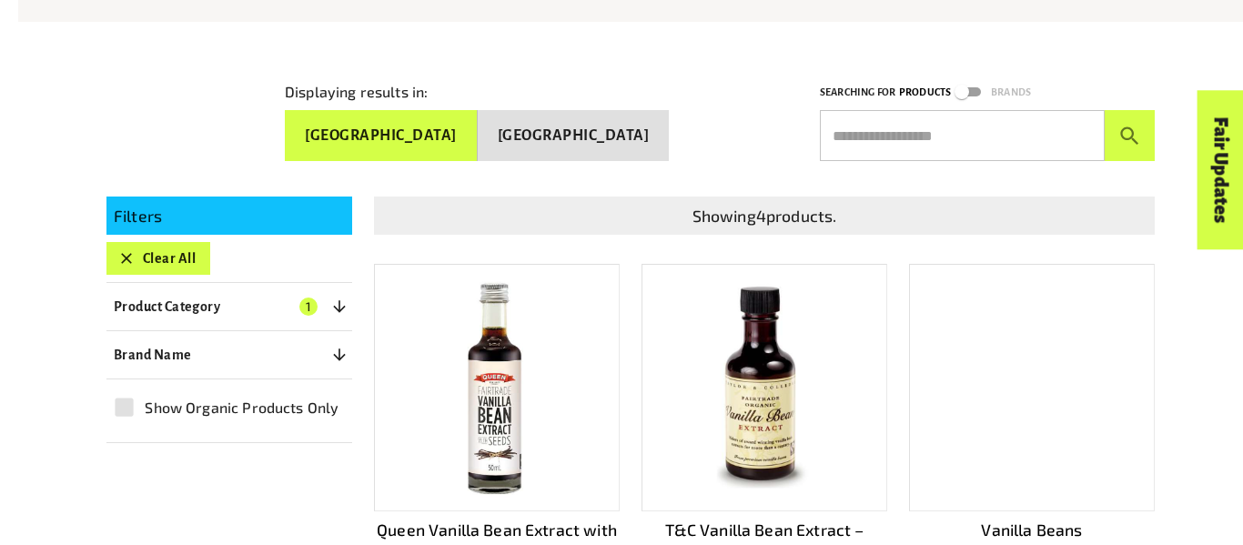
scroll to position [213, 0]
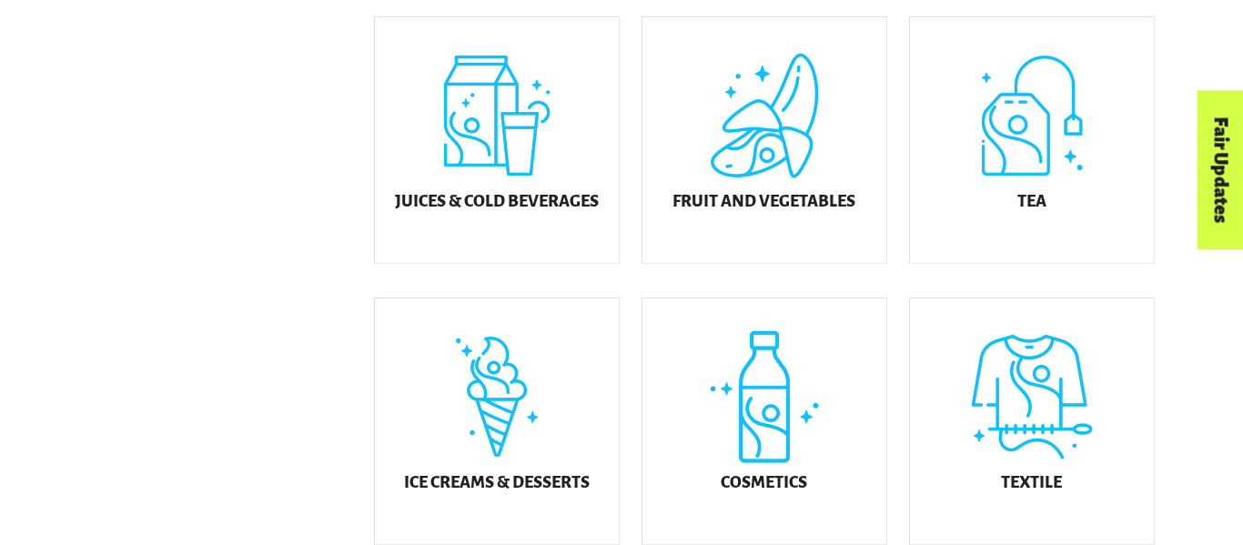
scroll to position [831, 0]
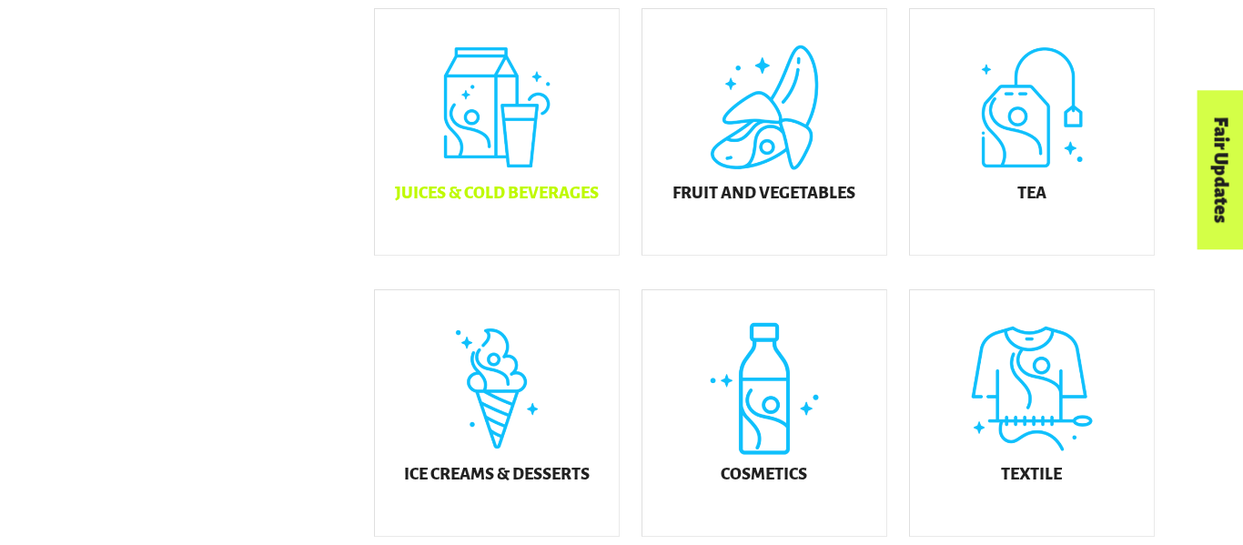
click at [503, 198] on h5 "Juices & Cold Beverages" at bounding box center [497, 194] width 204 height 18
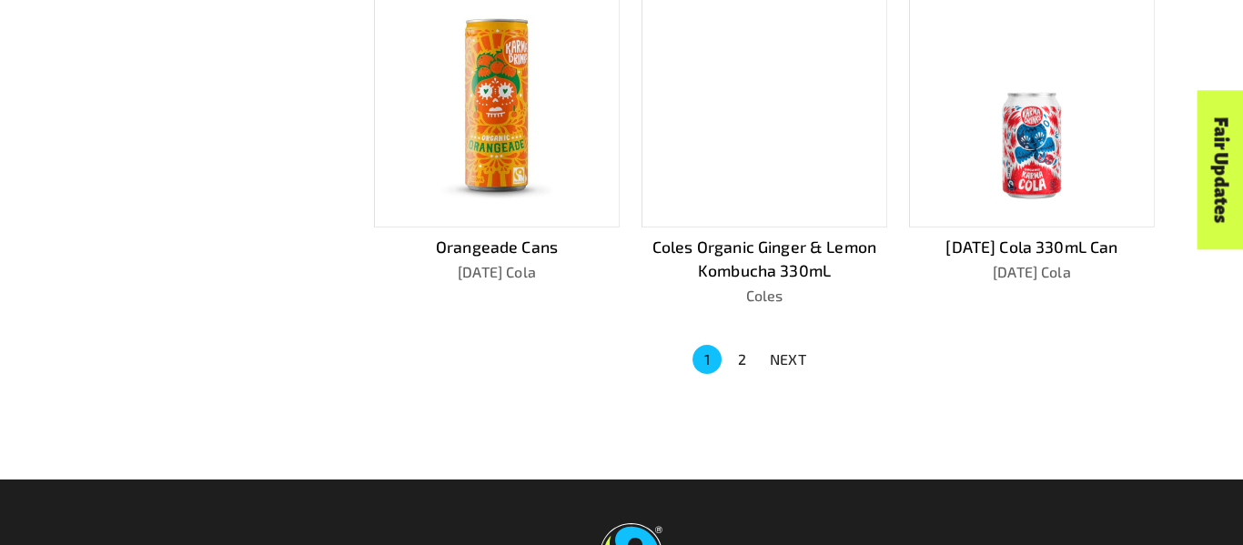
scroll to position [1238, 0]
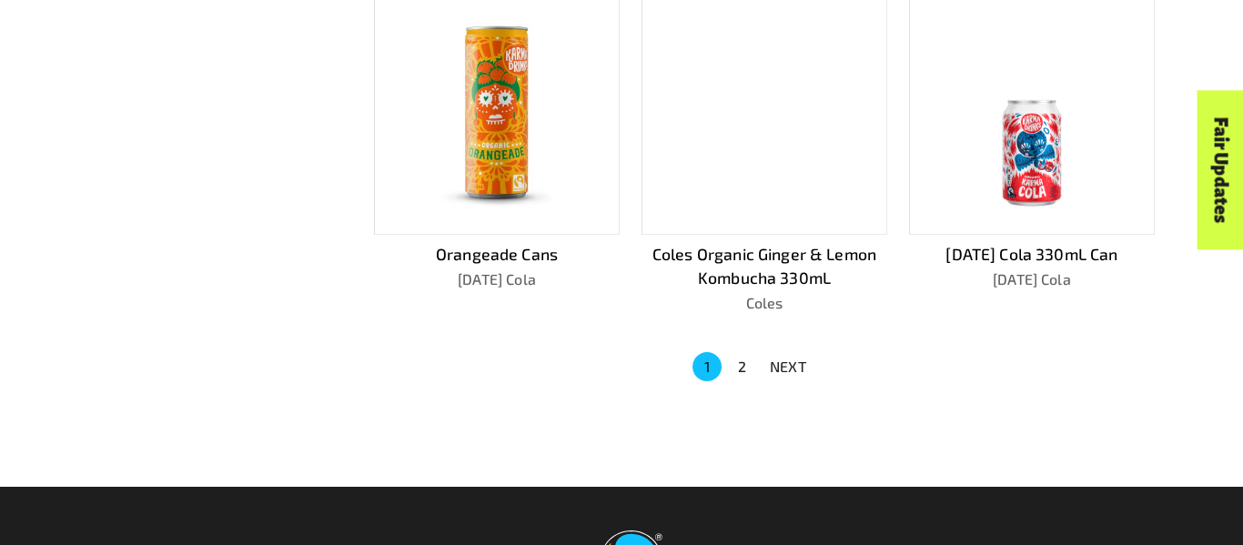
click at [741, 374] on ul "1 2 NEXT" at bounding box center [752, 366] width 127 height 33
click at [740, 357] on button "2" at bounding box center [741, 366] width 29 height 29
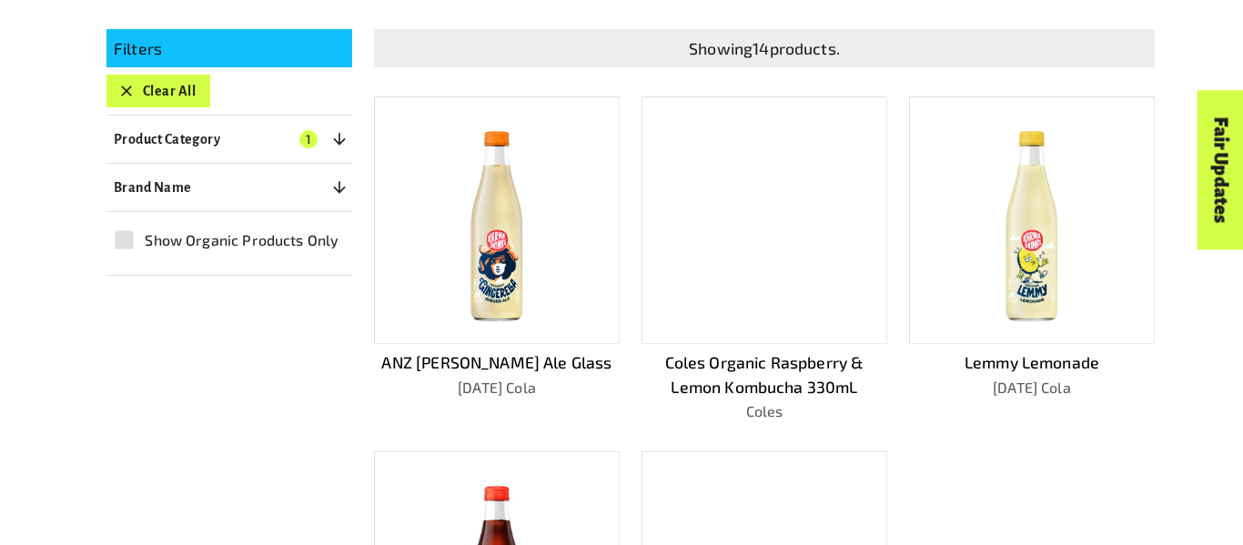
scroll to position [439, 0]
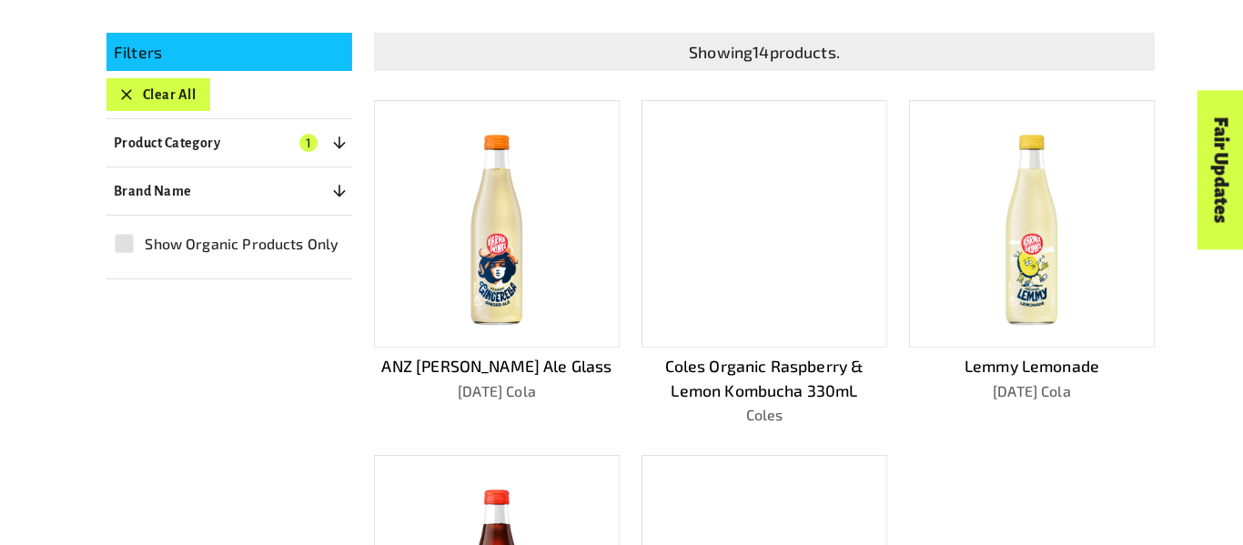
click at [1002, 250] on img at bounding box center [1031, 224] width 113 height 221
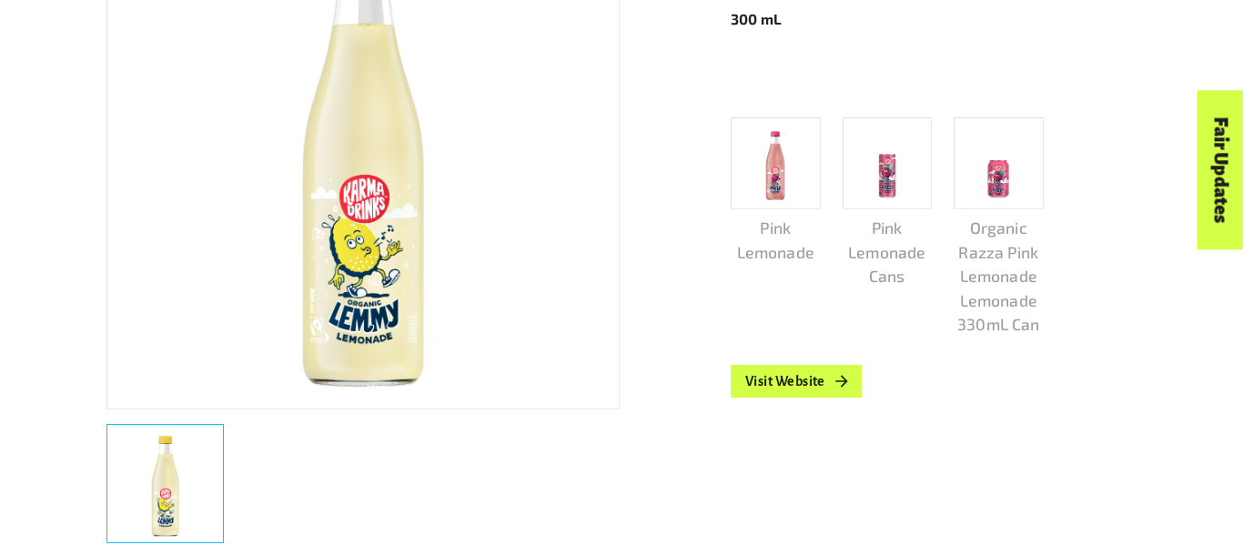
scroll to position [470, 0]
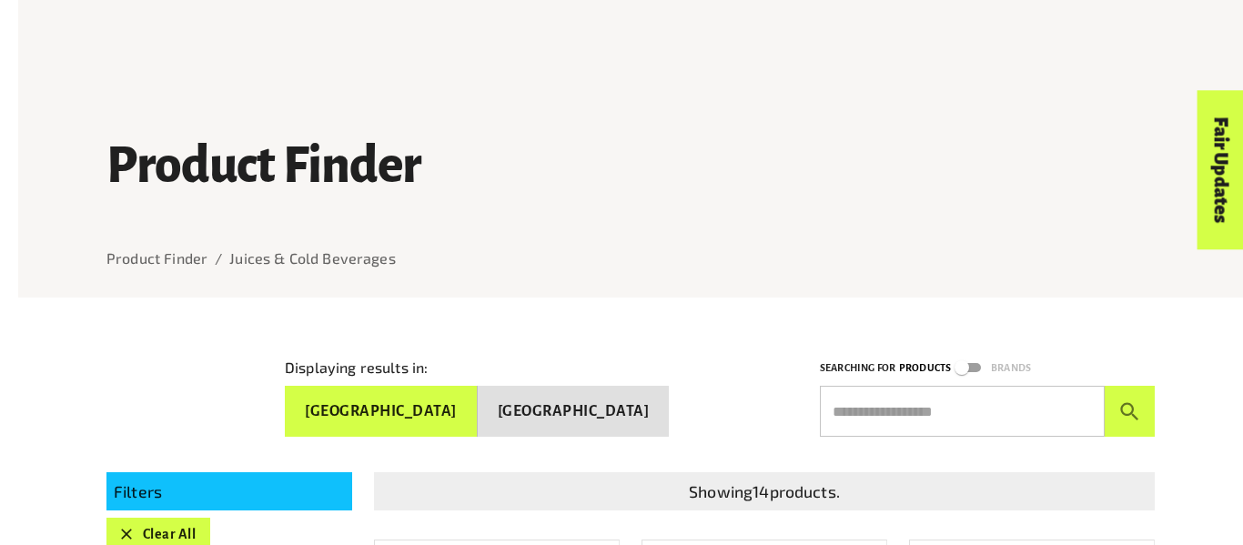
click at [601, 371] on div "Displaying results in: [GEOGRAPHIC_DATA] [GEOGRAPHIC_DATA]" at bounding box center [530, 381] width 535 height 109
click at [601, 386] on button "[GEOGRAPHIC_DATA]" at bounding box center [574, 411] width 192 height 51
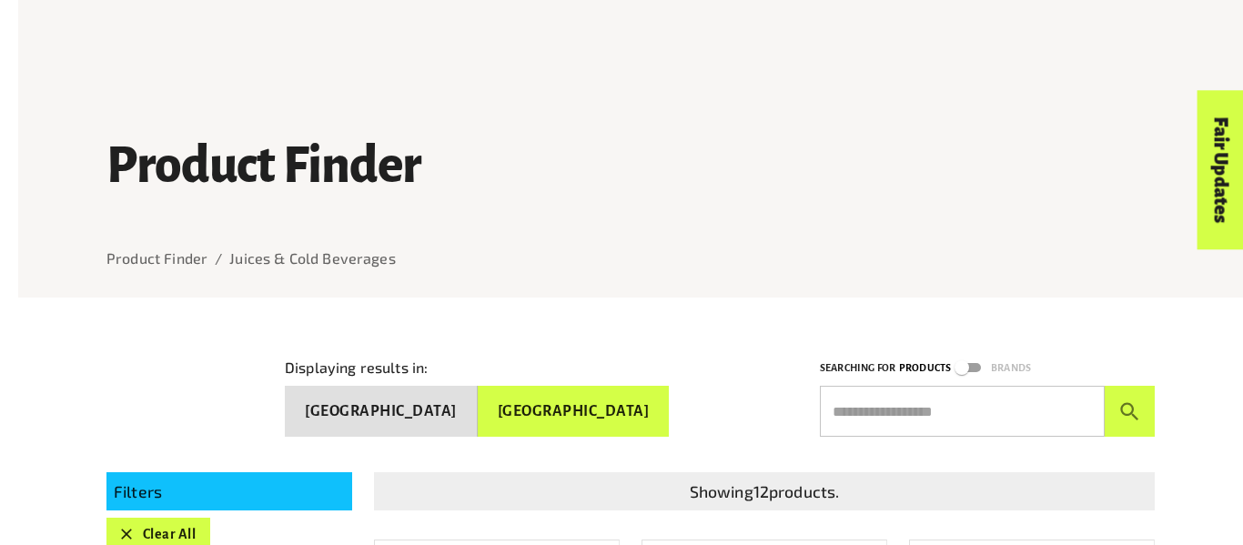
click at [463, 400] on button "[GEOGRAPHIC_DATA]" at bounding box center [381, 411] width 193 height 51
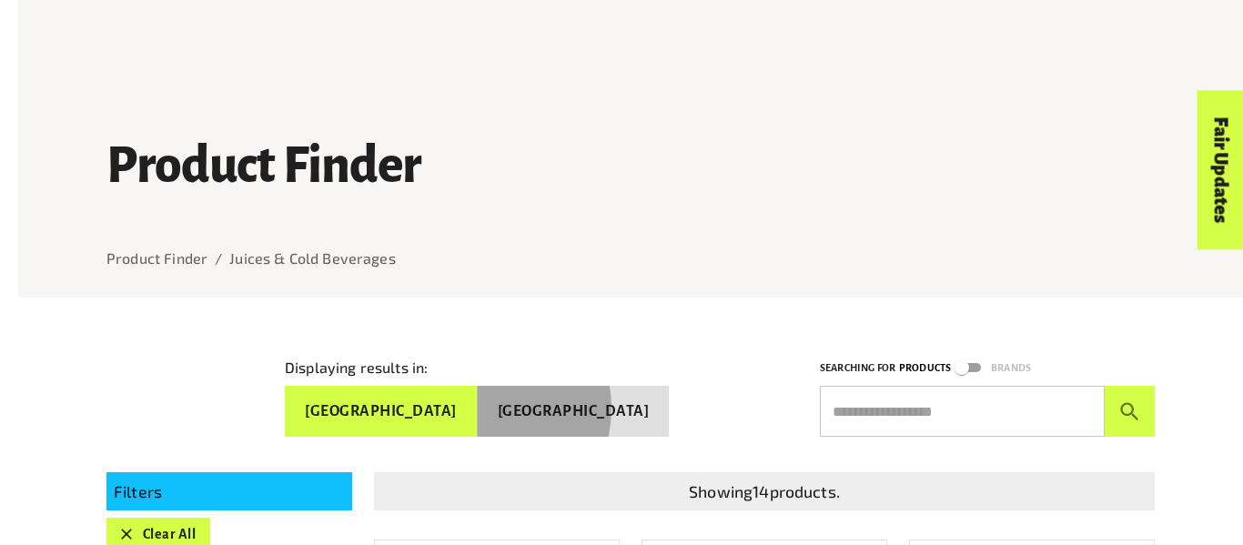
click at [538, 400] on button "[GEOGRAPHIC_DATA]" at bounding box center [574, 411] width 192 height 51
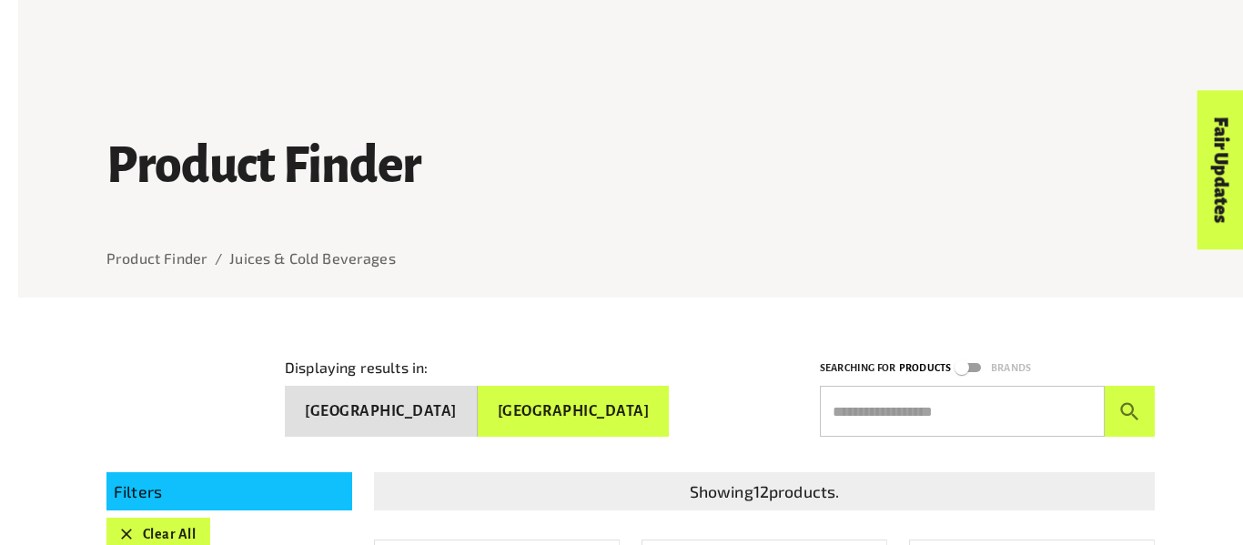
click at [478, 401] on button "[GEOGRAPHIC_DATA]" at bounding box center [381, 411] width 193 height 51
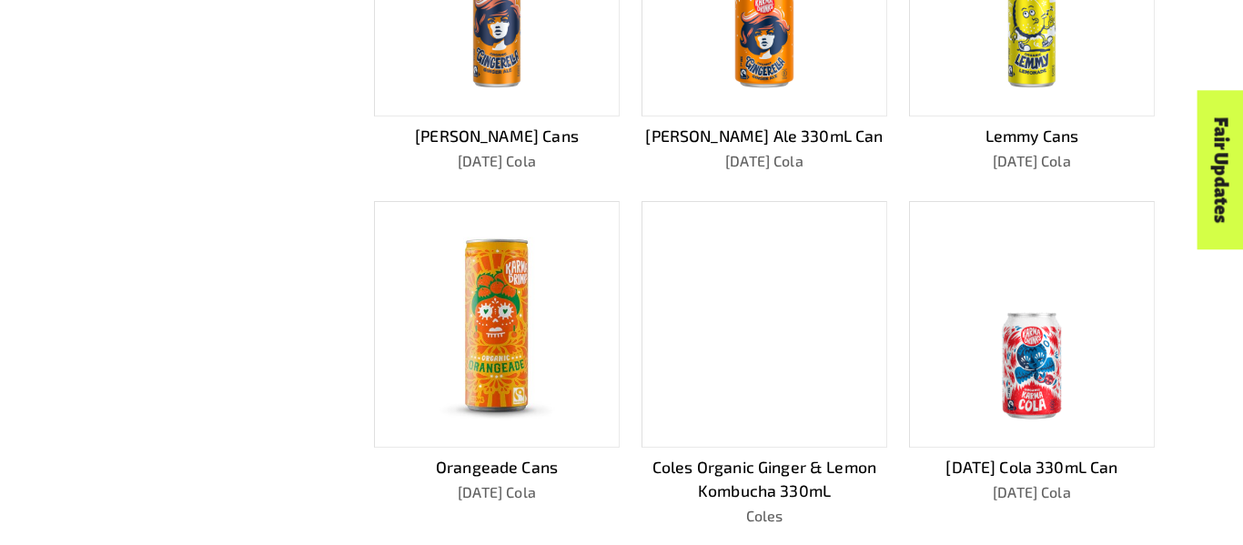
click at [479, 348] on img at bounding box center [497, 324] width 146 height 221
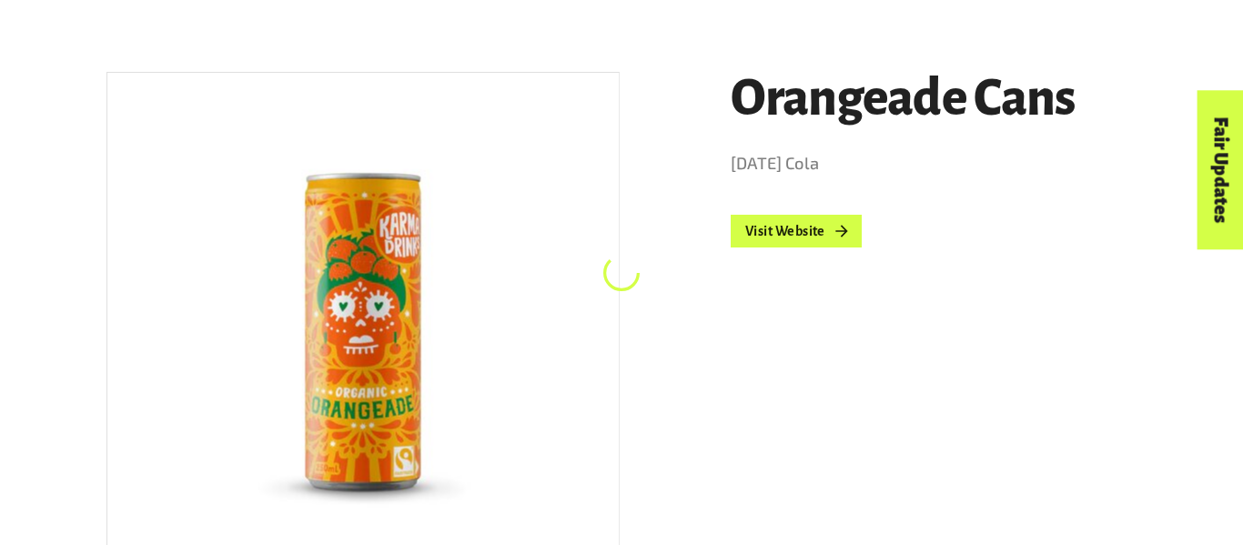
scroll to position [297, 0]
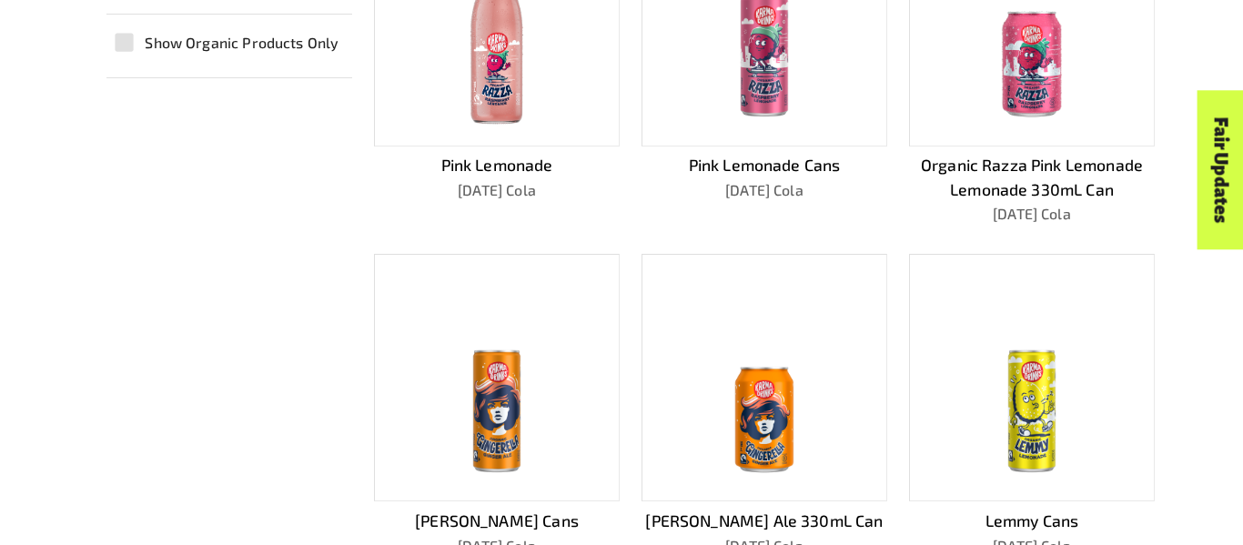
scroll to position [639, 0]
click at [495, 367] on img at bounding box center [496, 378] width 219 height 219
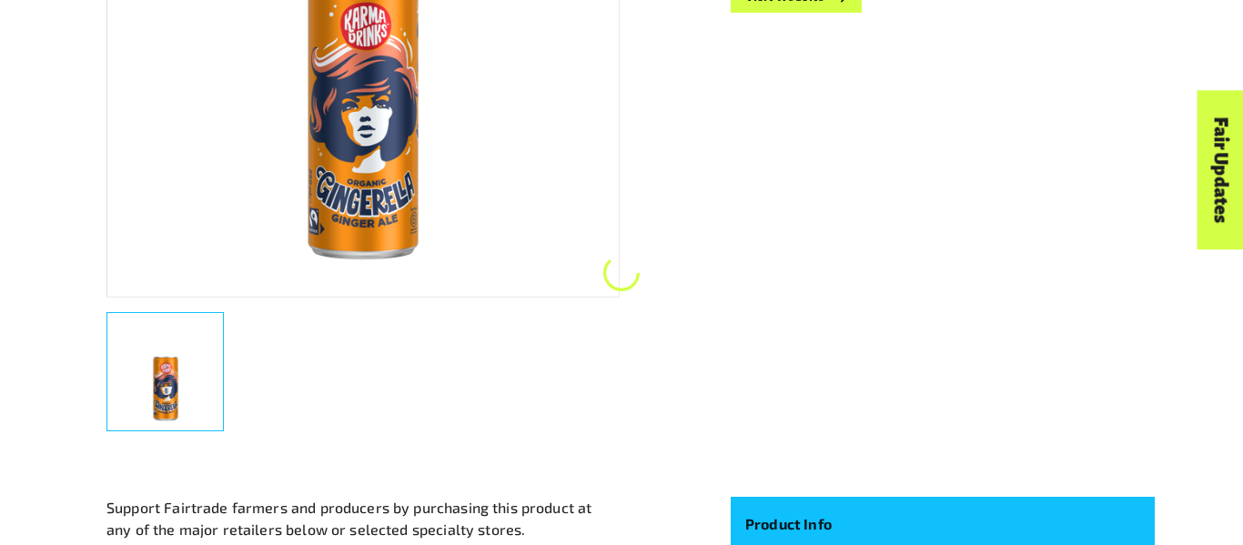
scroll to position [603, 0]
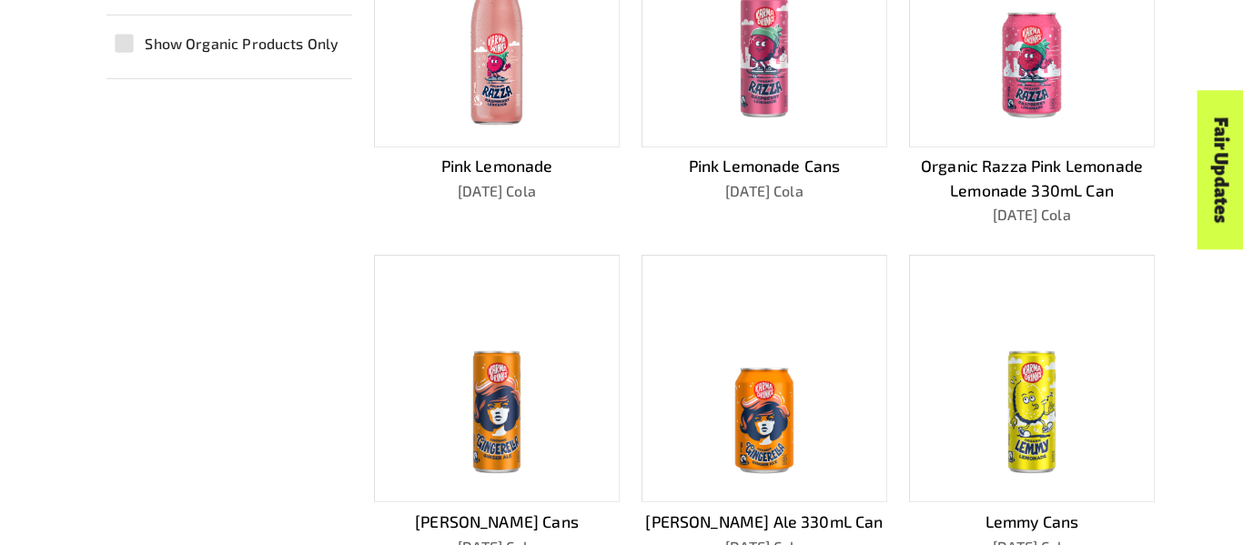
scroll to position [804, 0]
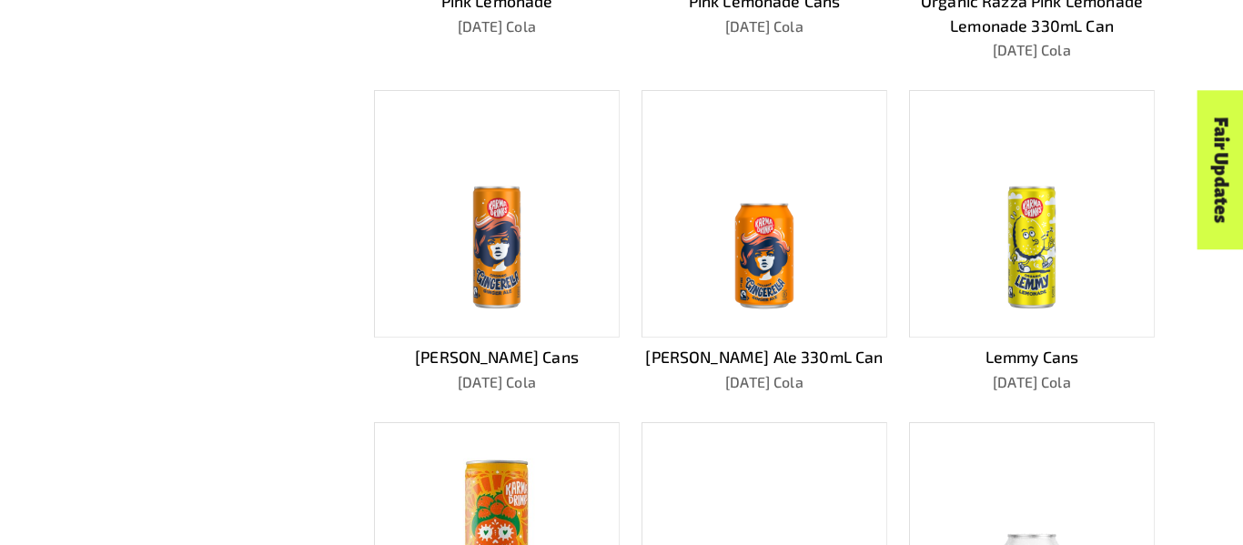
click at [1012, 246] on img at bounding box center [1030, 214] width 219 height 219
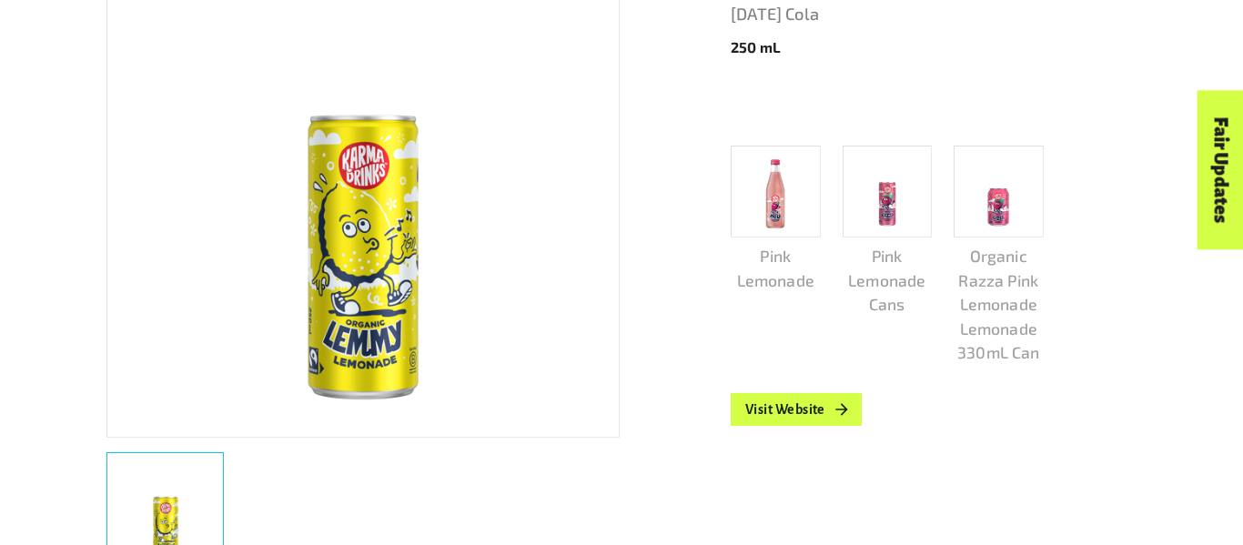
scroll to position [447, 0]
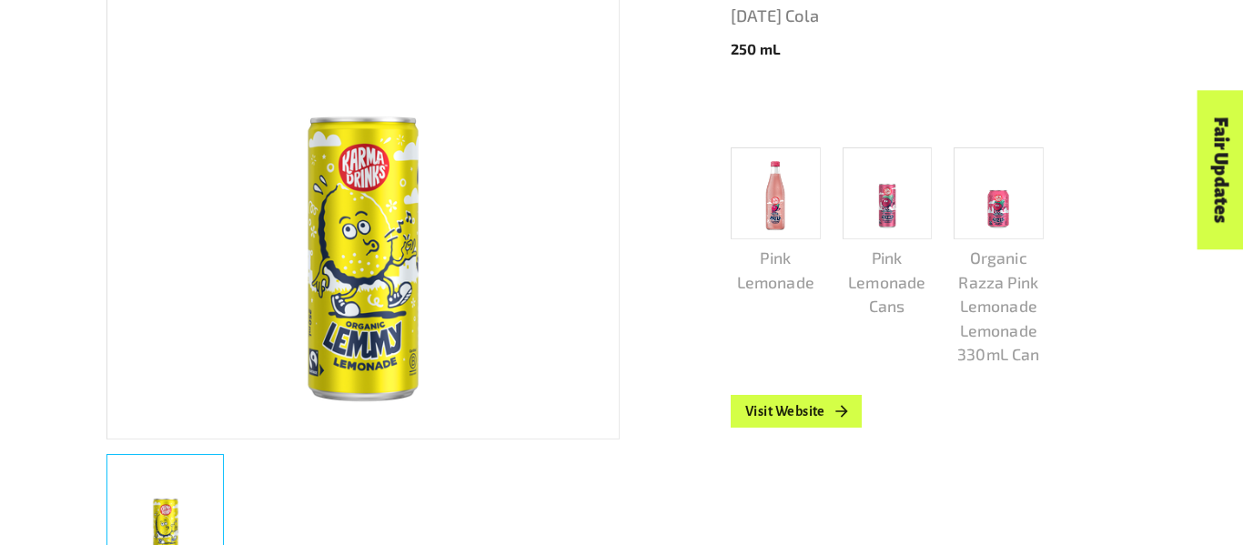
click at [705, 400] on div "Lemmy Cans [DATE] Cola 250 mL Pink Lemonade Pink Lemonade Cans Organic Razza Pi…" at bounding box center [620, 551] width 1070 height 1340
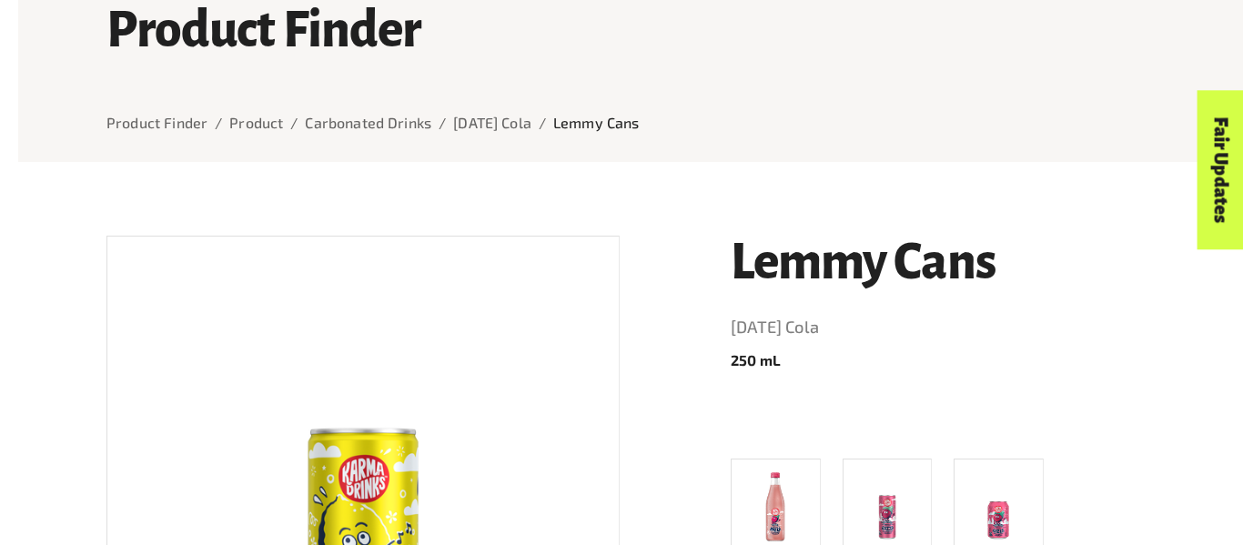
scroll to position [133, 0]
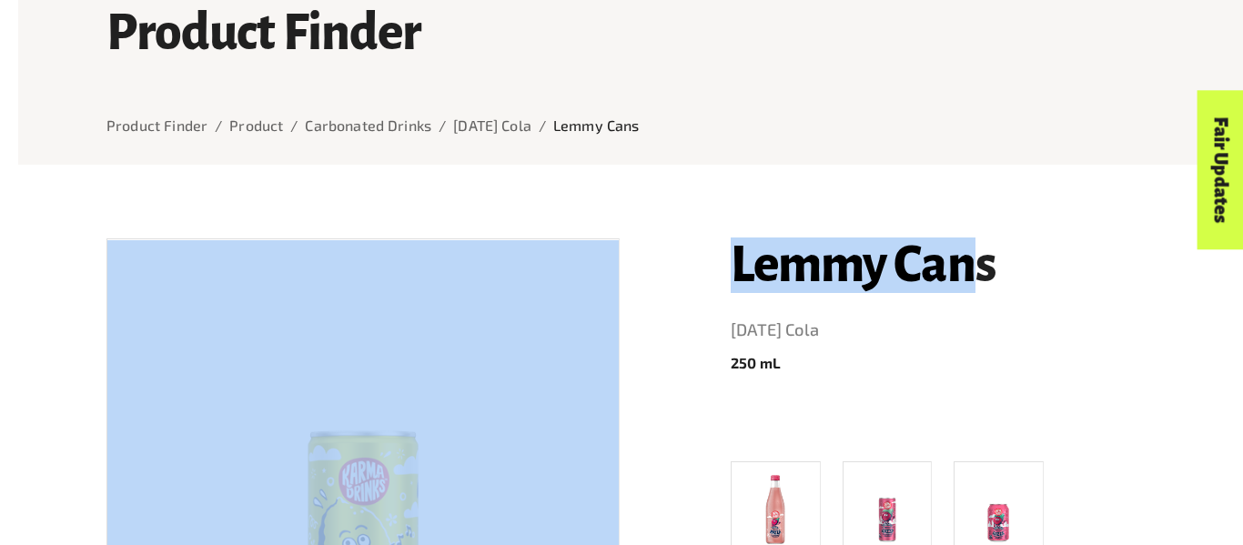
drag, startPoint x: 974, startPoint y: 242, endPoint x: 590, endPoint y: 255, distance: 384.1
click at [590, 255] on img at bounding box center [362, 495] width 511 height 511
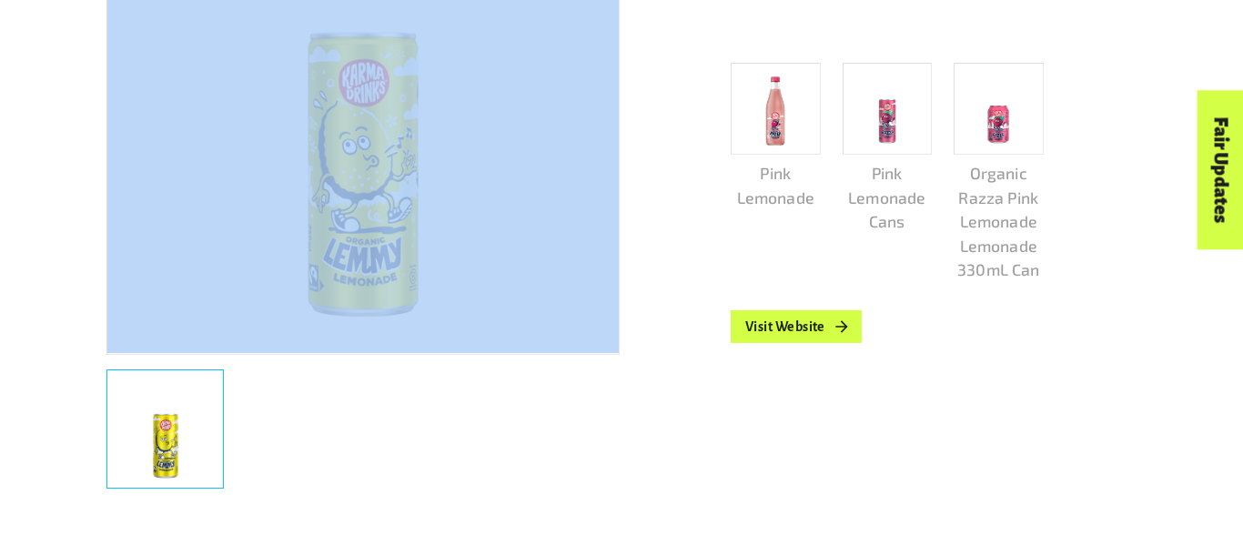
scroll to position [529, 0]
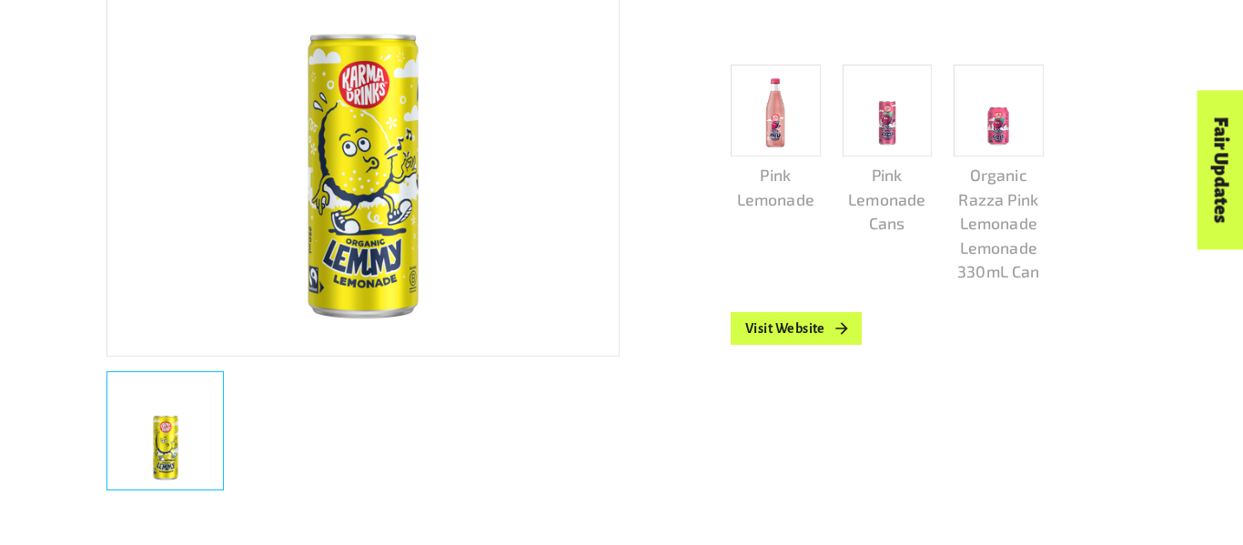
click at [738, 307] on div "Lemmy Cans [DATE] Cola 250 mL Pink Lemonade Pink Lemonade Cans Organic Razza Pi…" at bounding box center [932, 162] width 446 height 685
click at [759, 320] on link "Visit Website" at bounding box center [795, 328] width 131 height 33
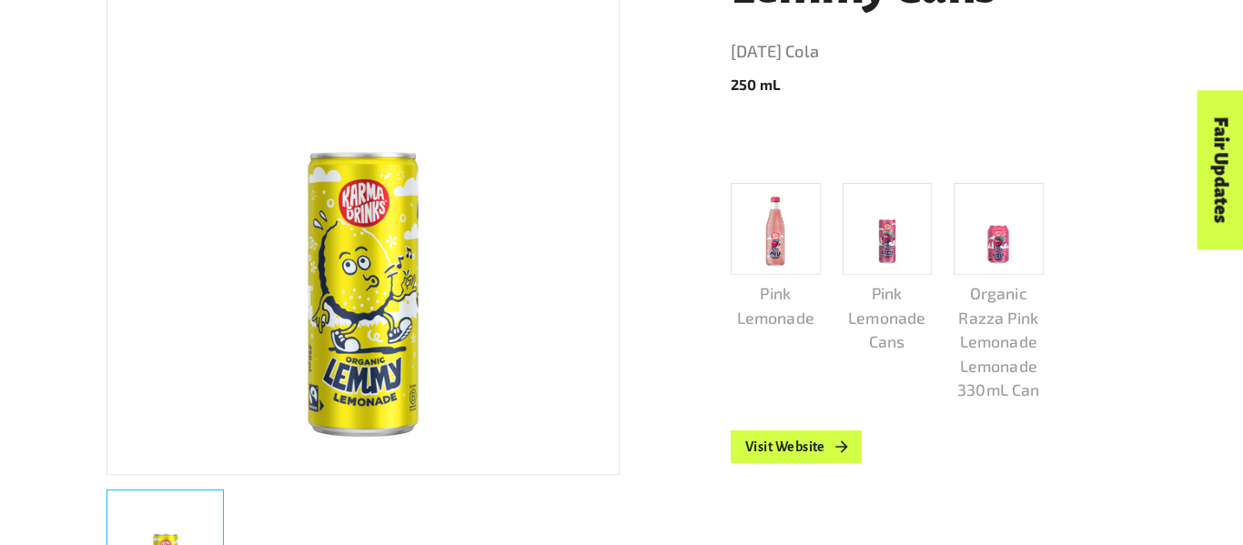
scroll to position [370, 0]
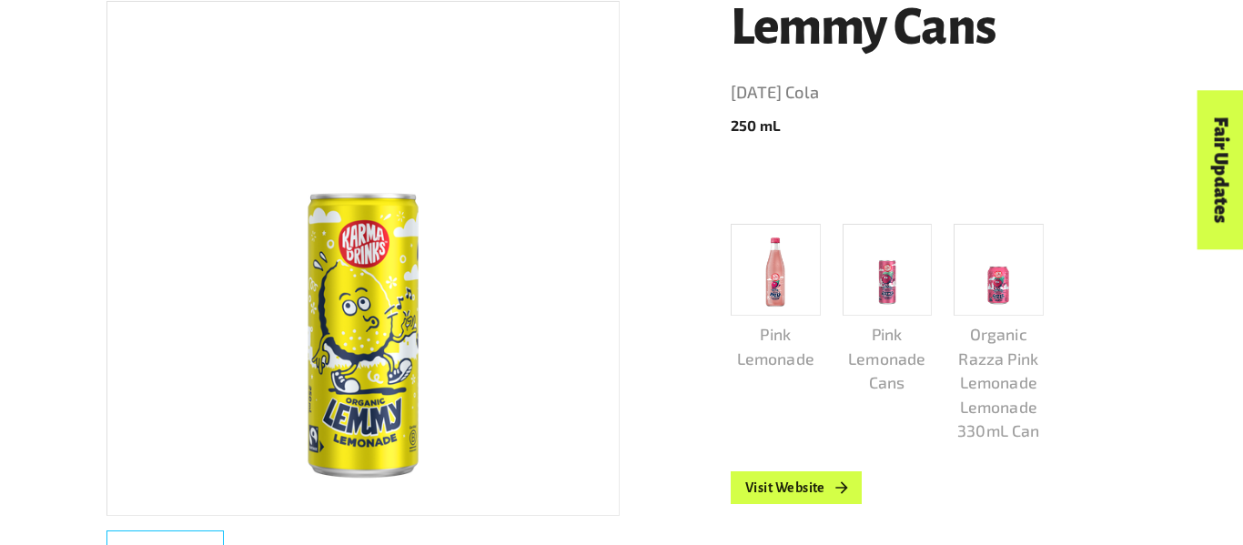
click at [585, 377] on img at bounding box center [362, 258] width 511 height 511
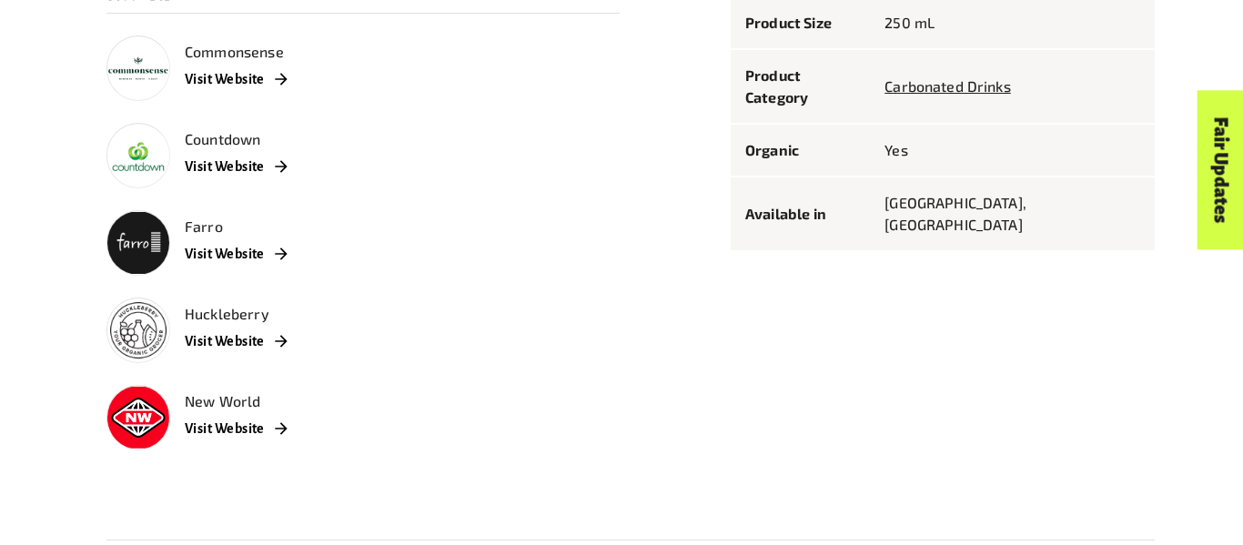
scroll to position [0, 0]
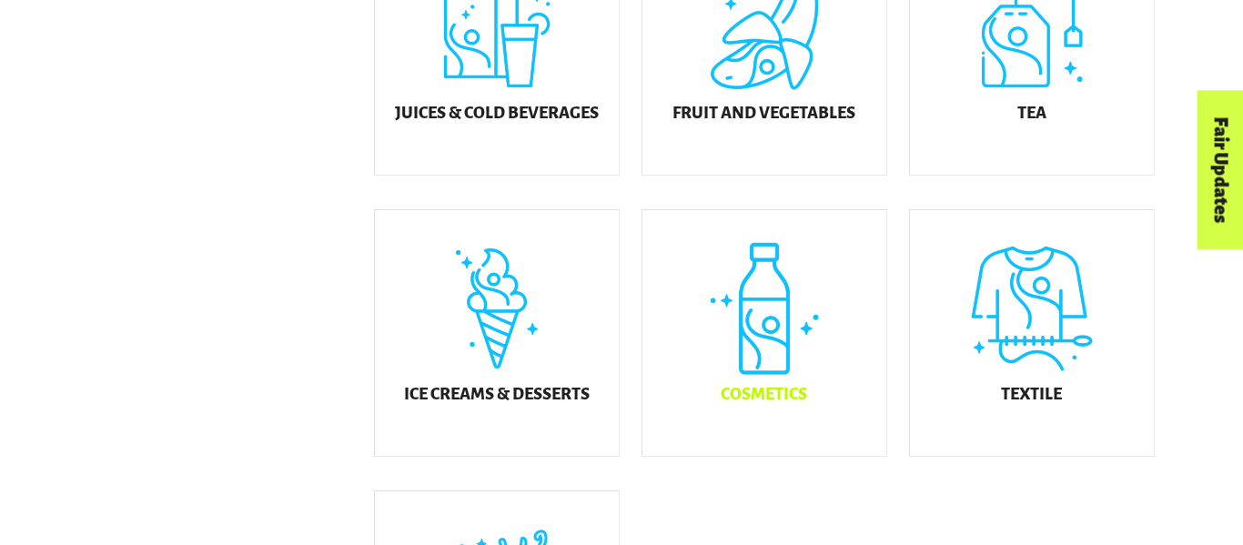
scroll to position [903, 0]
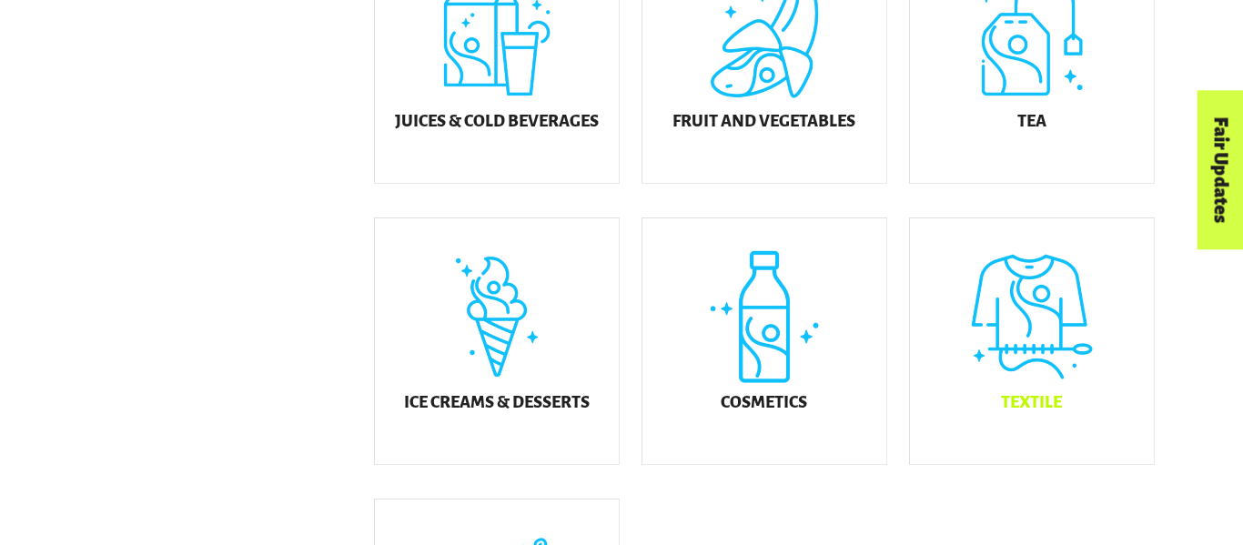
click at [1034, 344] on div "Textile" at bounding box center [1032, 341] width 244 height 246
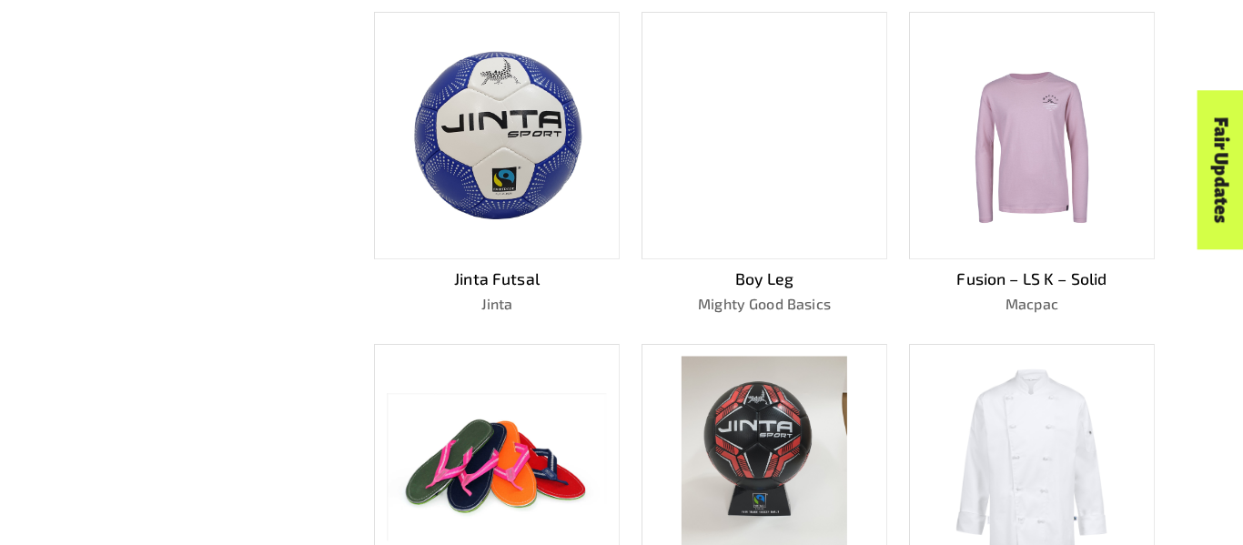
scroll to position [881, 0]
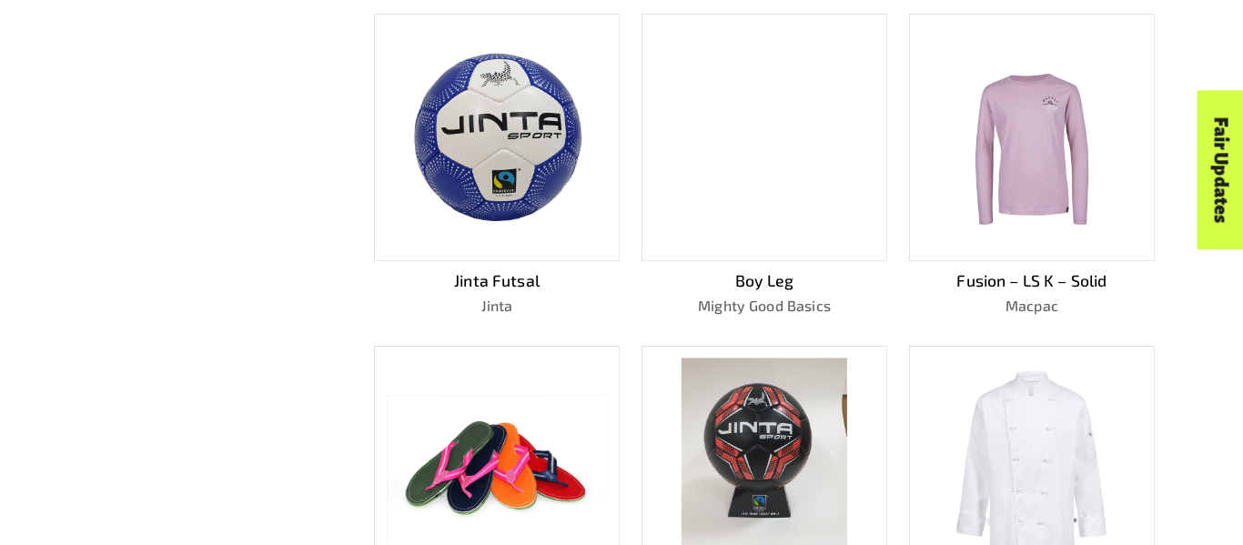
click at [724, 82] on div "For business Media Centre Partners Log In What is Fairtrade How Fairtrade works…" at bounding box center [449, 53] width 818 height 67
click at [751, 283] on p "Boy Leg" at bounding box center [764, 280] width 246 height 24
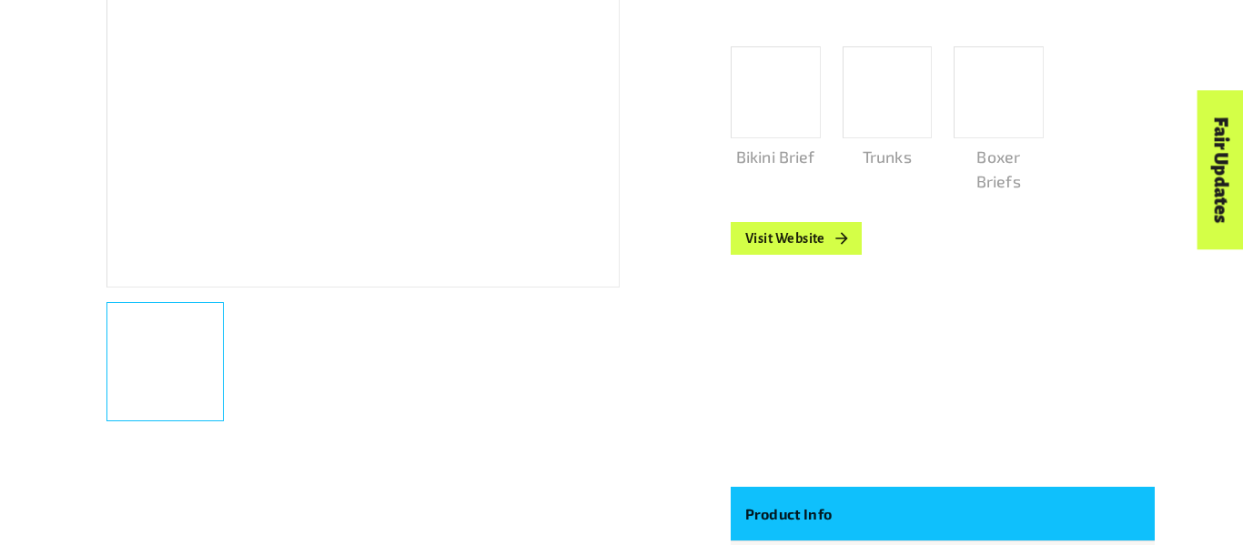
scroll to position [587, 0]
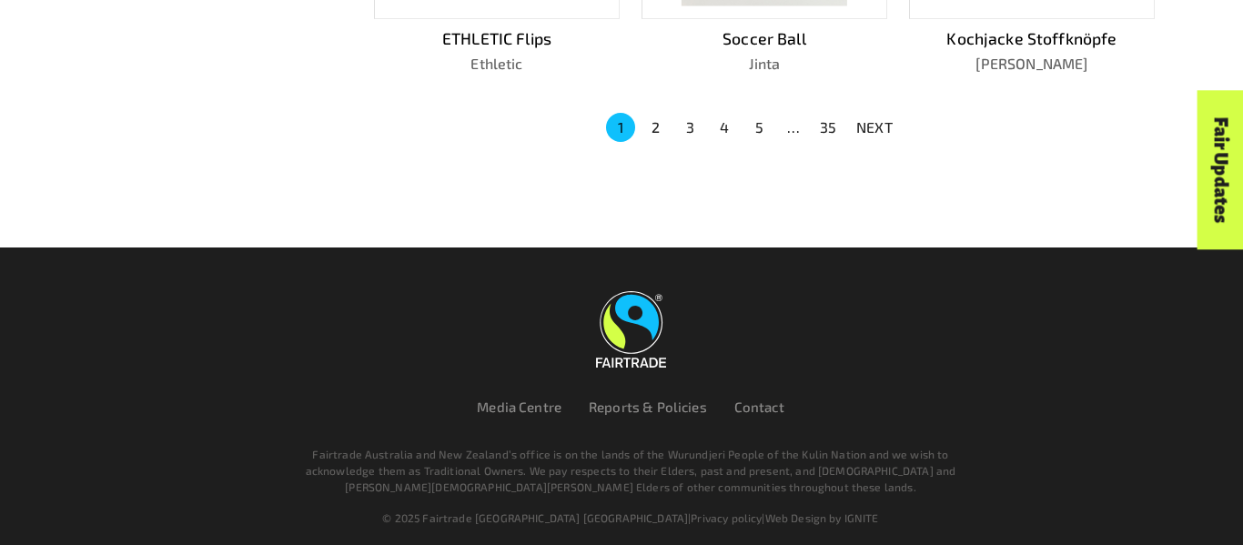
scroll to position [1439, 0]
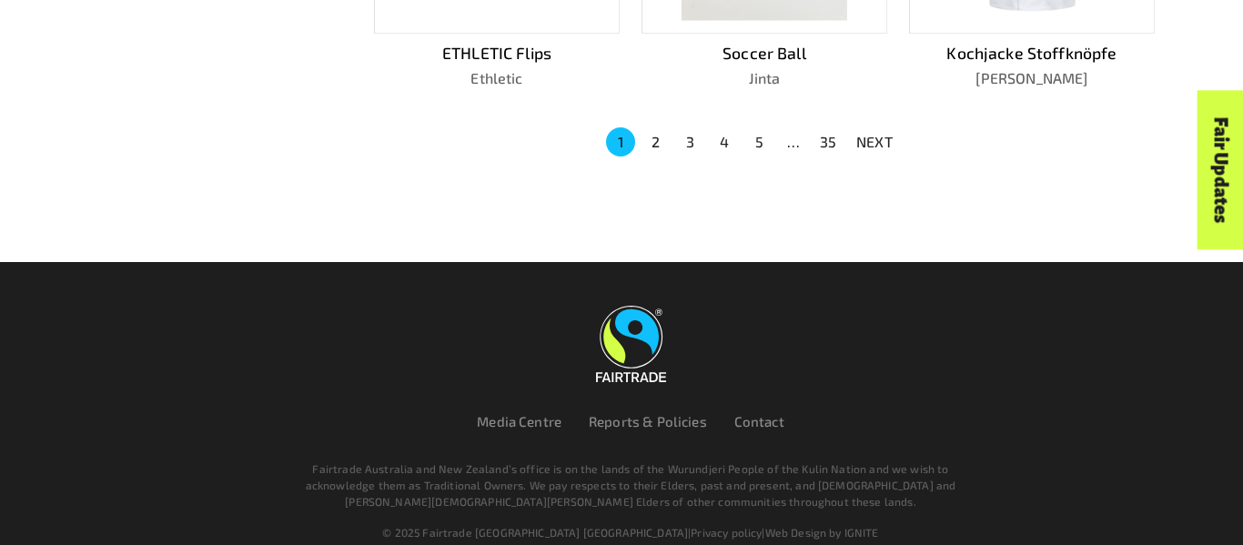
click at [651, 139] on button "2" at bounding box center [654, 141] width 29 height 29
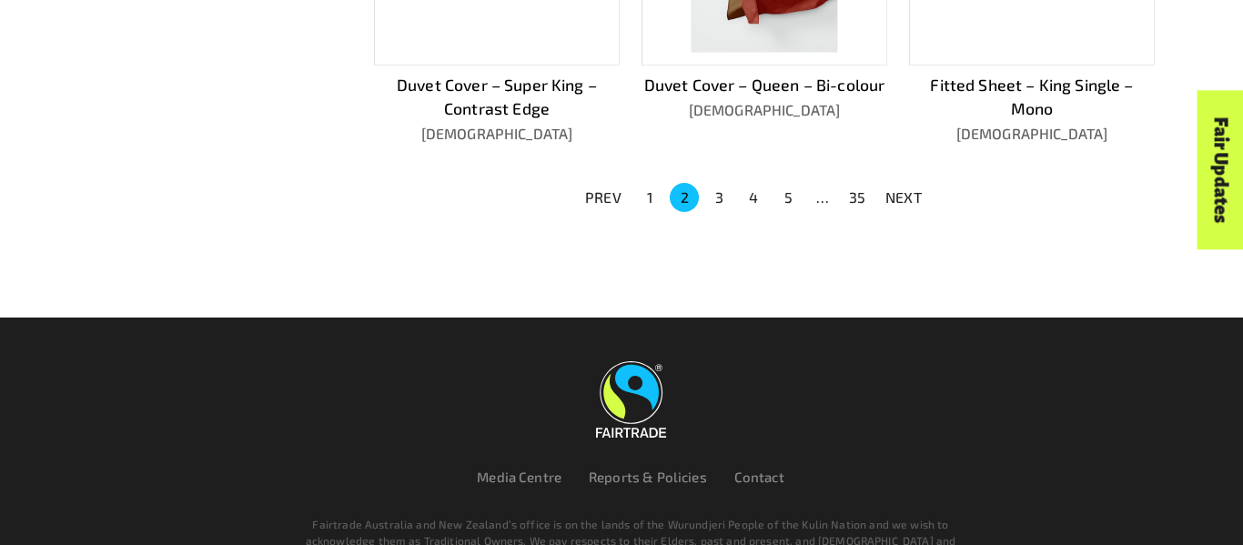
scroll to position [1408, 0]
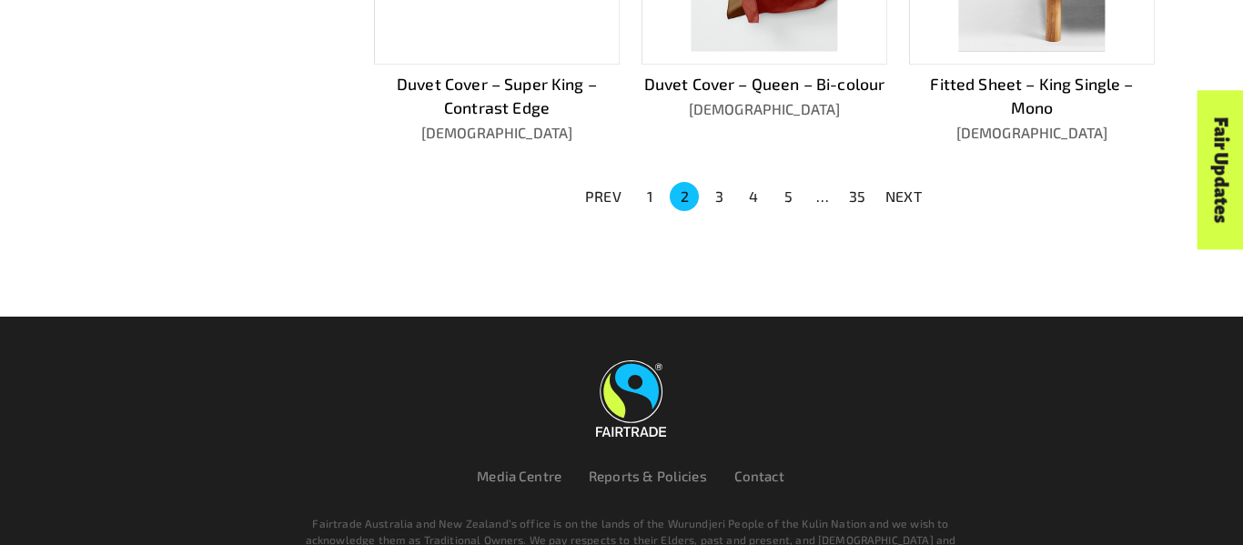
click at [721, 191] on button "3" at bounding box center [718, 196] width 29 height 29
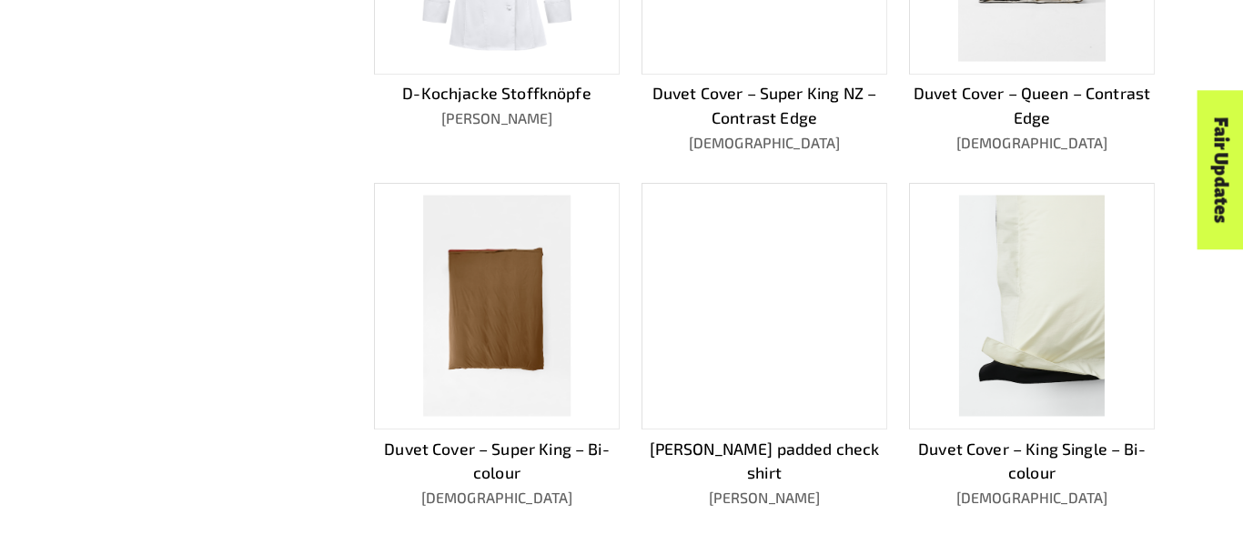
click at [786, 411] on div at bounding box center [764, 306] width 246 height 247
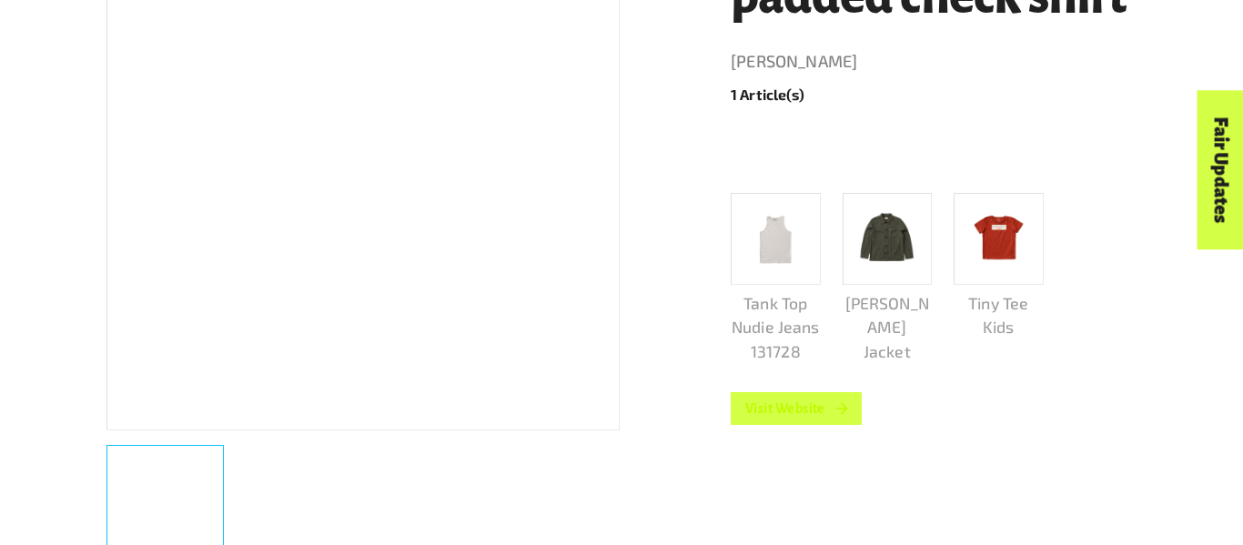
scroll to position [315, 0]
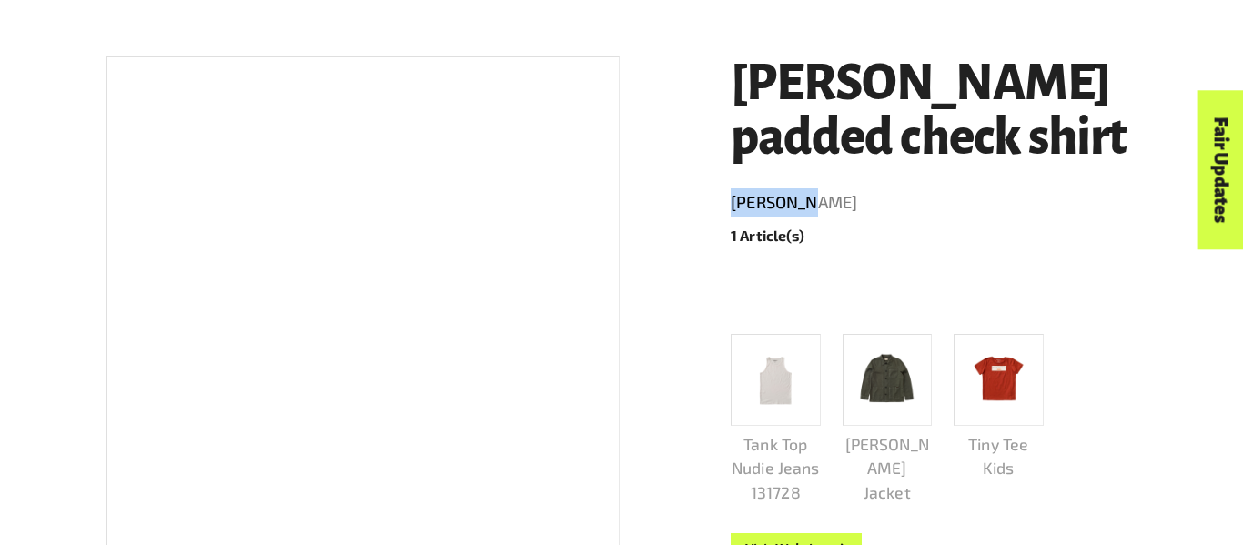
drag, startPoint x: 723, startPoint y: 178, endPoint x: 807, endPoint y: 184, distance: 83.9
click at [807, 184] on div "[PERSON_NAME] padded check shirt Nudie Jeans 1 Article(s) Tank Top Nudie Jeans …" at bounding box center [932, 377] width 446 height 685
click at [807, 184] on header "[PERSON_NAME] padded check shirt [PERSON_NAME] 1 Article(s)" at bounding box center [942, 151] width 424 height 190
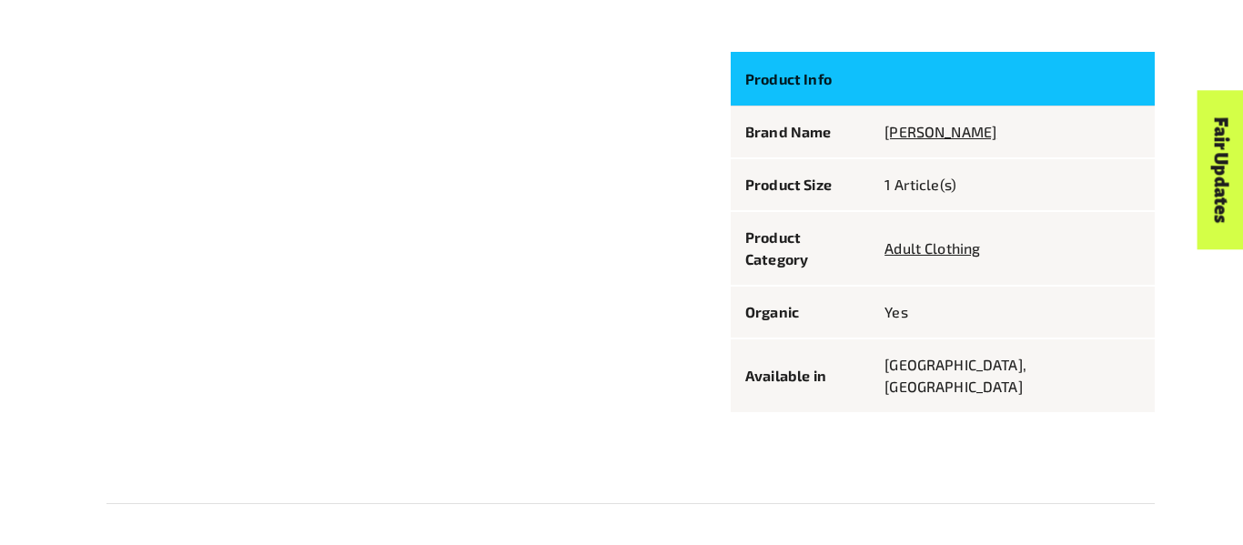
scroll to position [1043, 0]
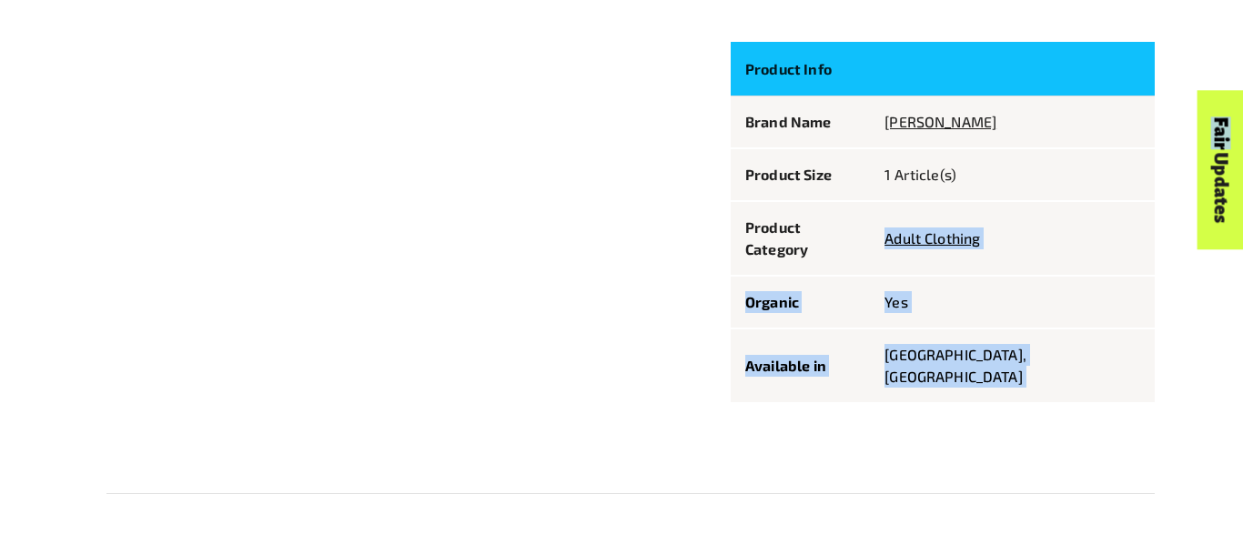
drag, startPoint x: 913, startPoint y: 248, endPoint x: 1095, endPoint y: 241, distance: 182.1
click at [1095, 241] on body "Menu For business Media Centre Partners Log In What is Fairtrade How Fairtrade …" at bounding box center [621, 217] width 1243 height 2520
click at [1095, 241] on div "Fair Updates" at bounding box center [1117, 227] width 159 height 46
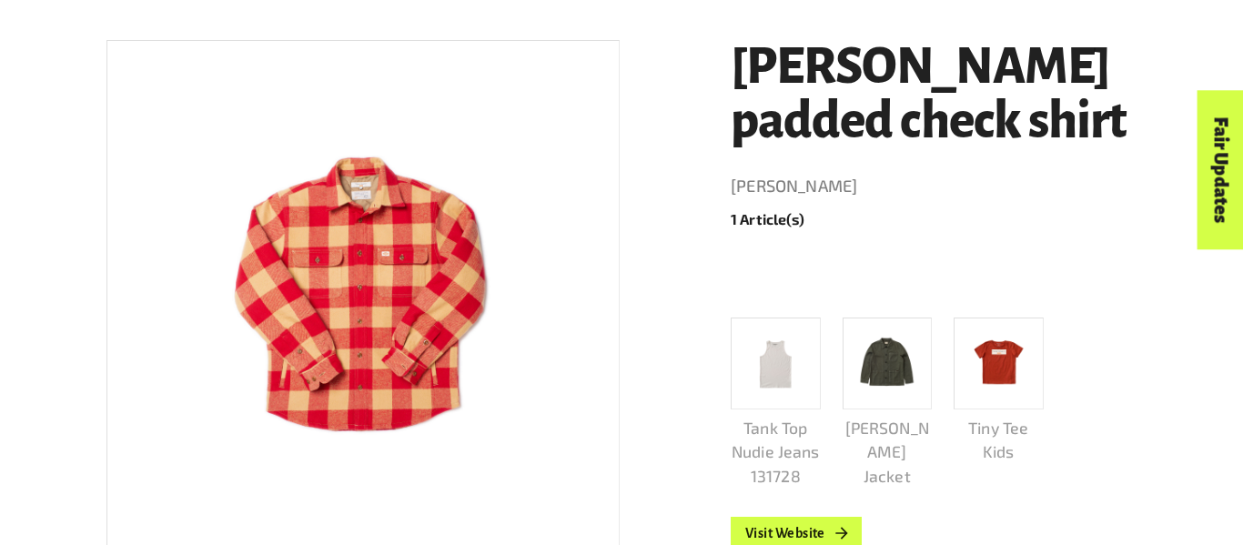
scroll to position [338, 0]
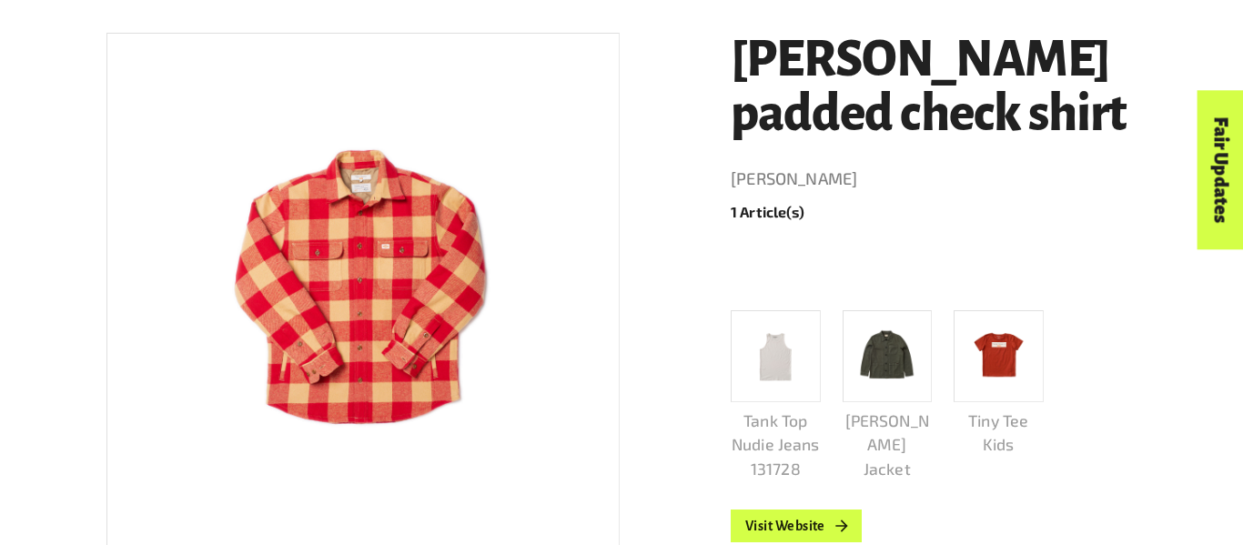
drag, startPoint x: 717, startPoint y: 72, endPoint x: 1066, endPoint y: 53, distance: 349.8
click at [1066, 53] on div "Menu For business Media Centre Partners Log In What is Fairtrade How Fairtrade …" at bounding box center [621, 61] width 1243 height 122
